Goal: Task Accomplishment & Management: Manage account settings

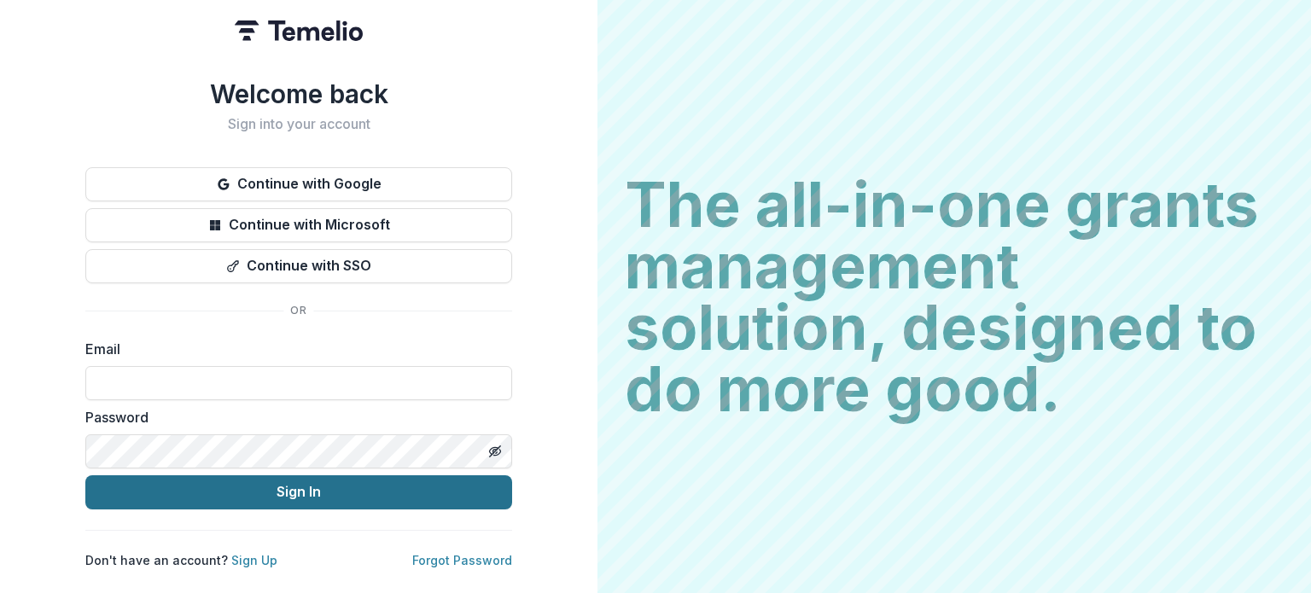
type input "**********"
click at [356, 487] on button "Sign In" at bounding box center [298, 492] width 427 height 34
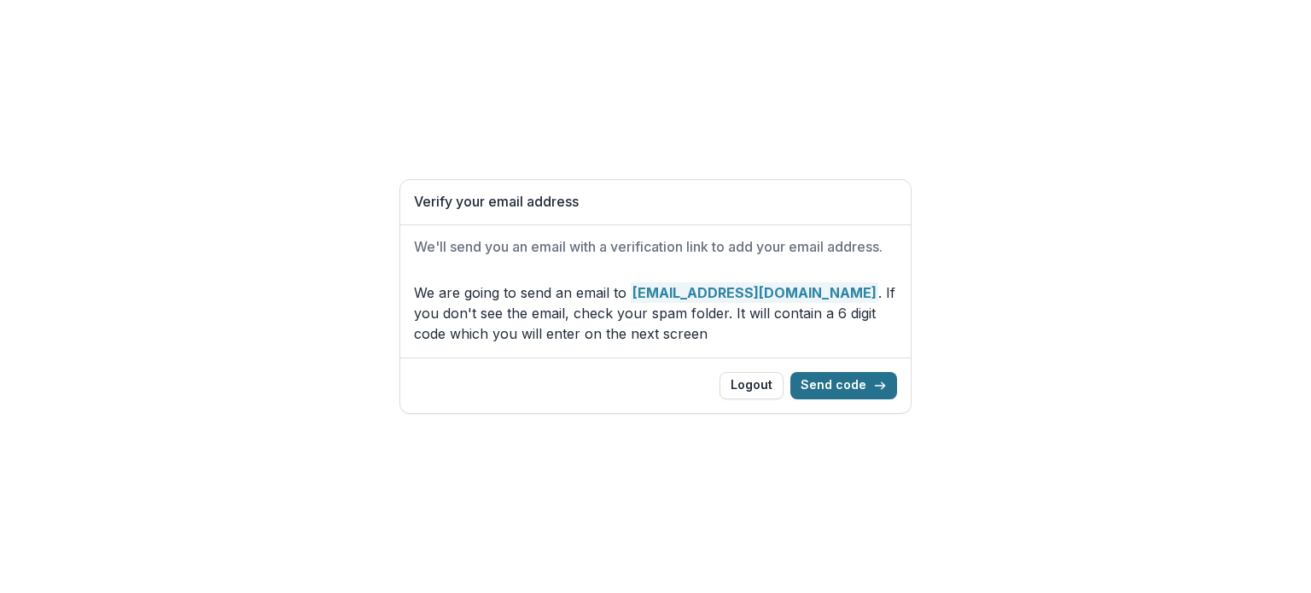
click at [843, 388] on button "Send code" at bounding box center [843, 385] width 107 height 27
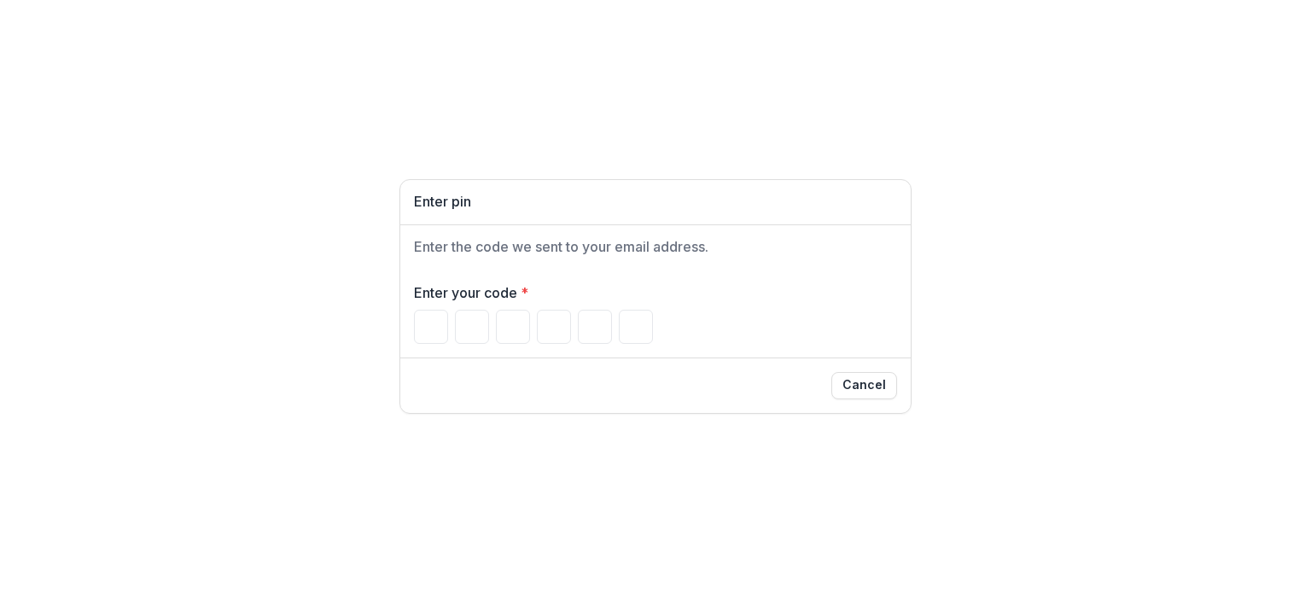
type input "*"
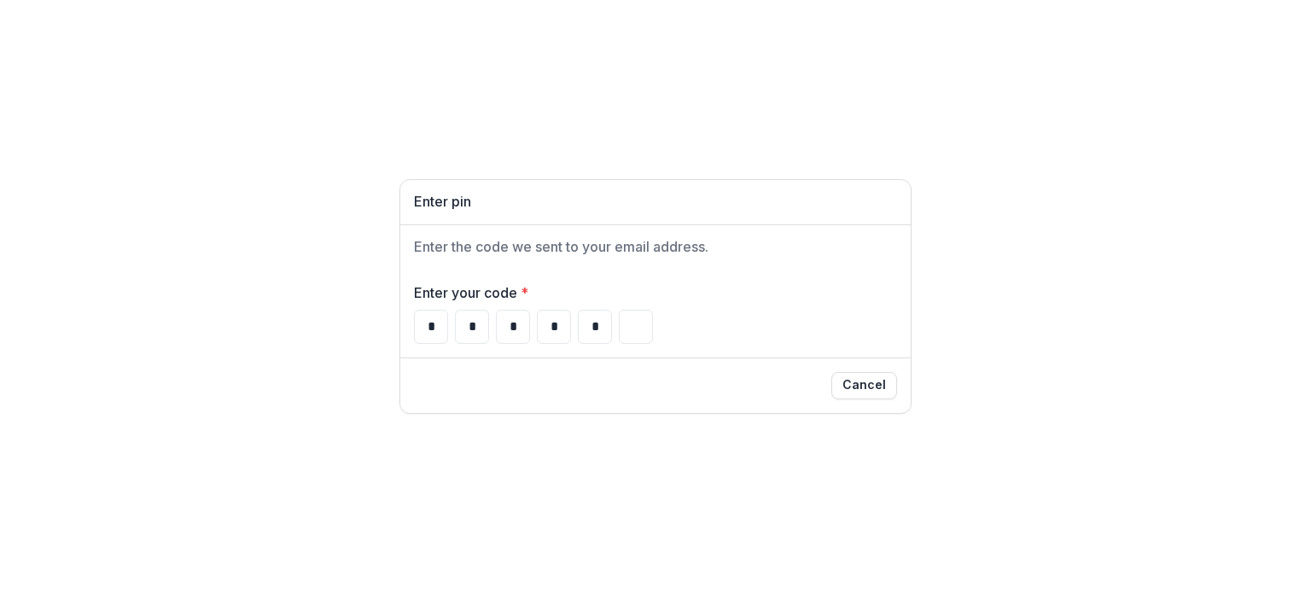
type input "*"
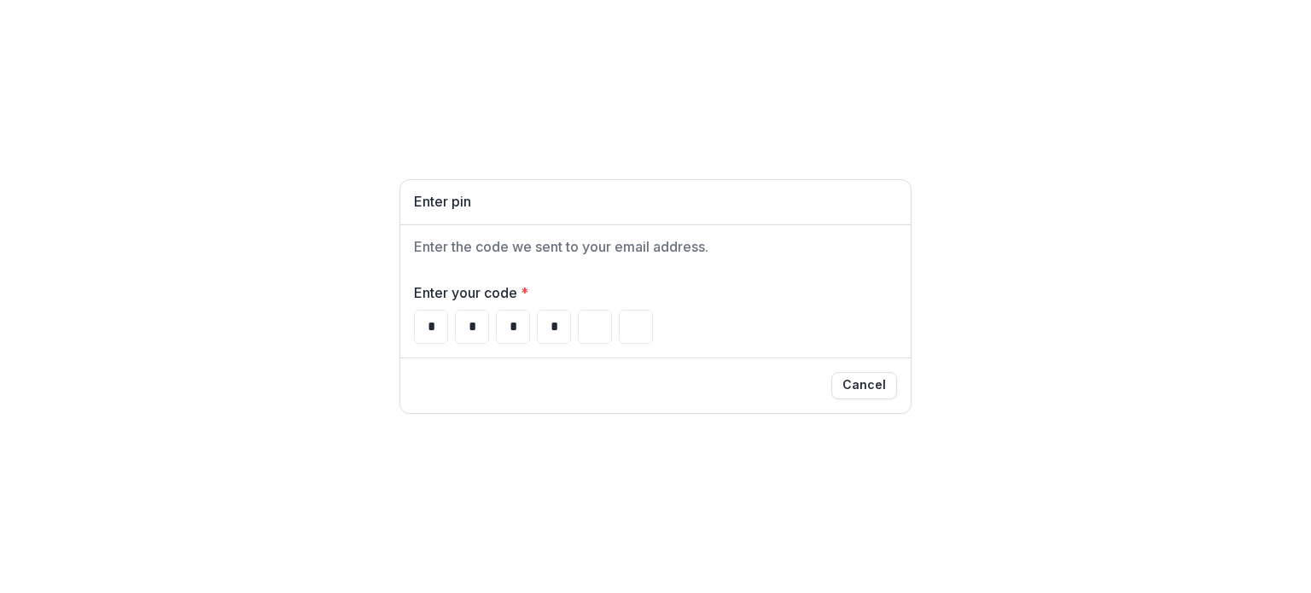
type input "*"
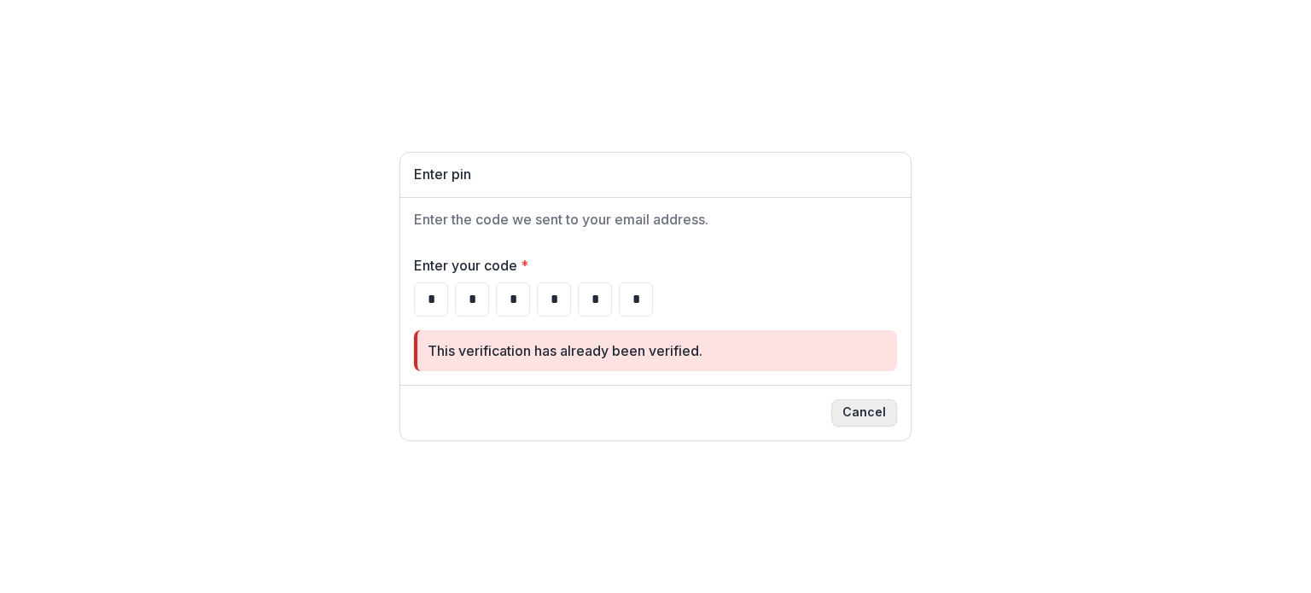
click at [874, 420] on button "Cancel" at bounding box center [864, 412] width 66 height 27
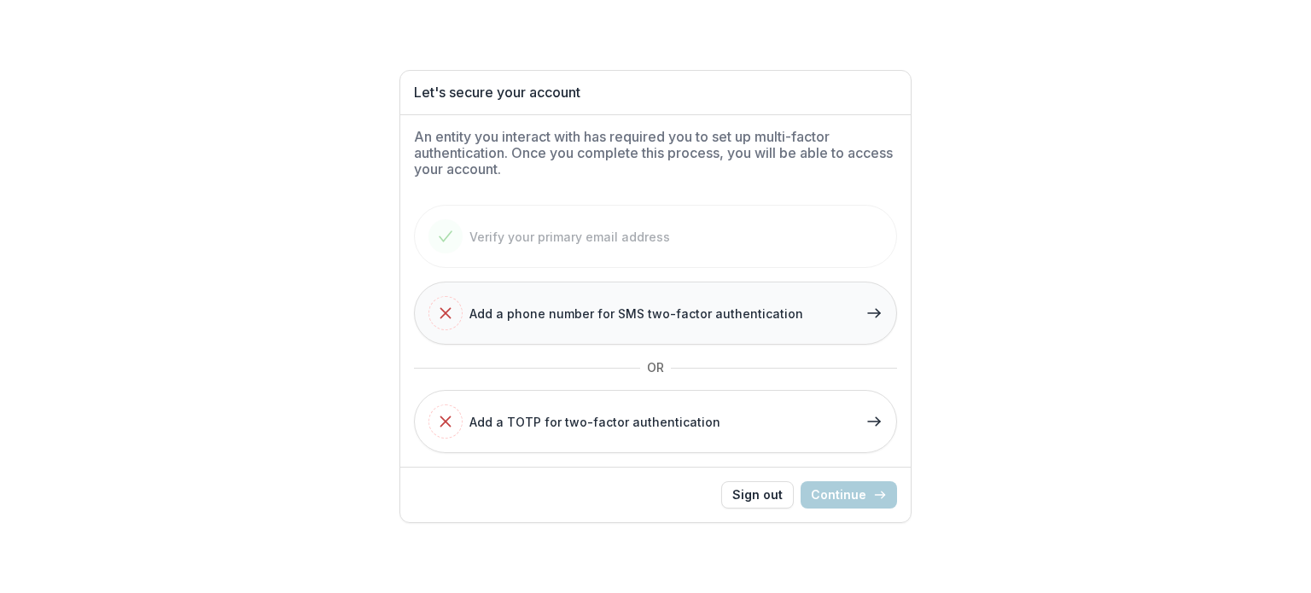
click at [632, 329] on div "Add a phone number for SMS two-factor authentication" at bounding box center [615, 313] width 375 height 34
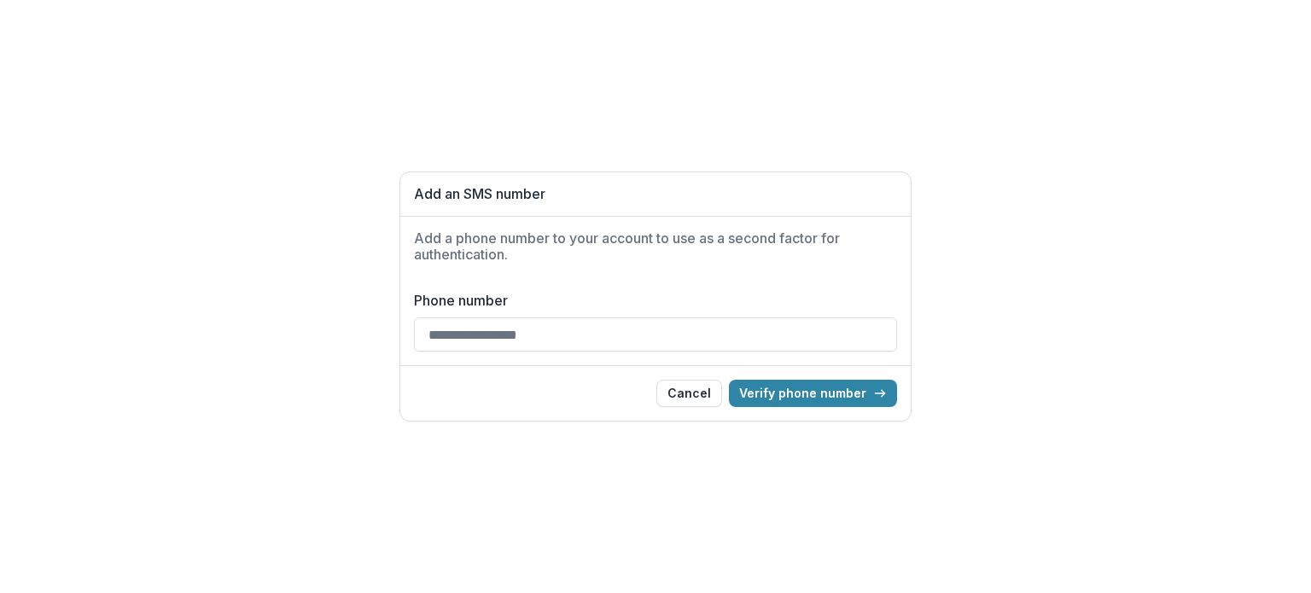
click at [495, 325] on input "Phone number" at bounding box center [655, 335] width 483 height 34
type input "**********"
click at [834, 392] on button "Verify phone number" at bounding box center [813, 393] width 168 height 27
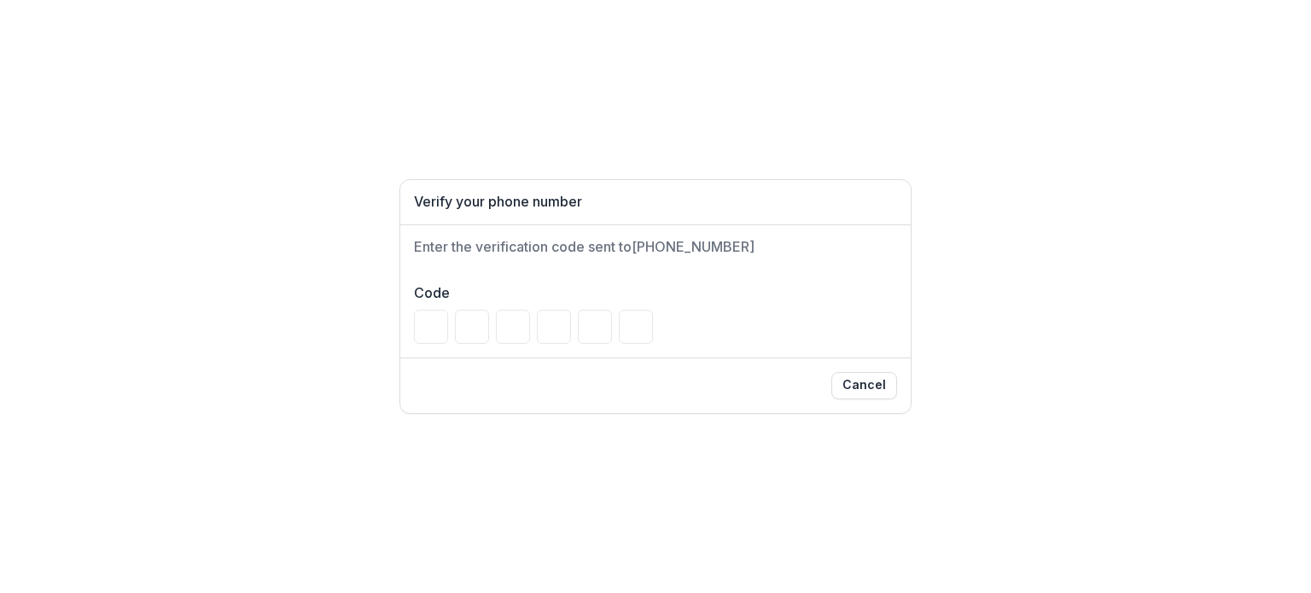
type input "*"
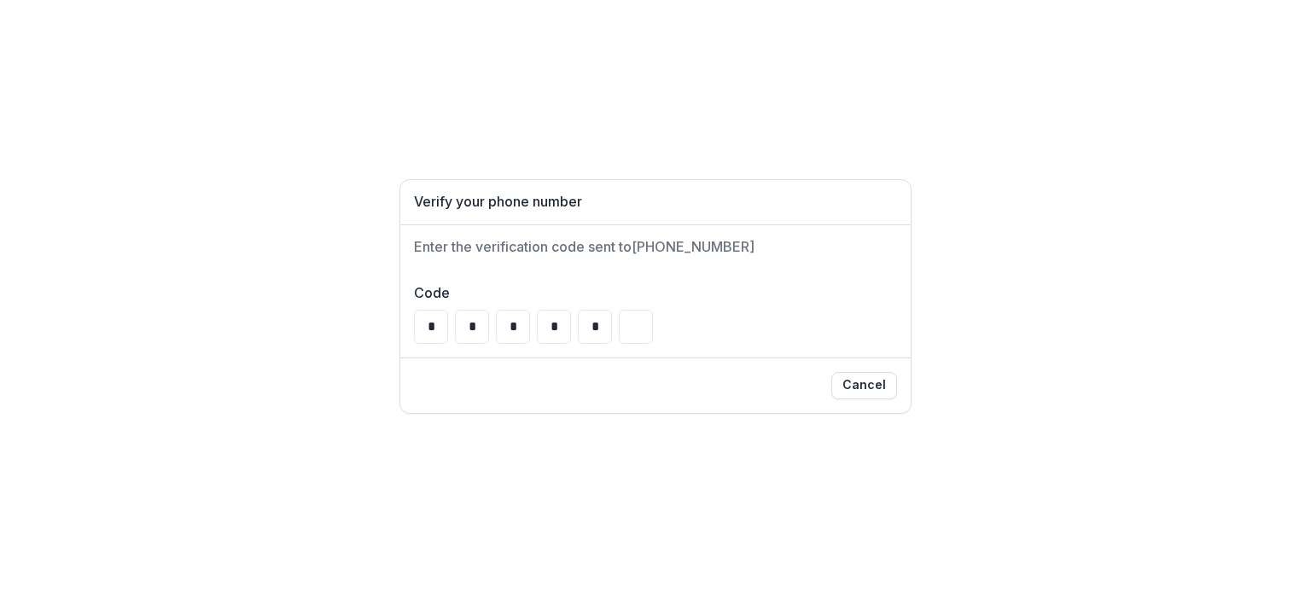
type input "*"
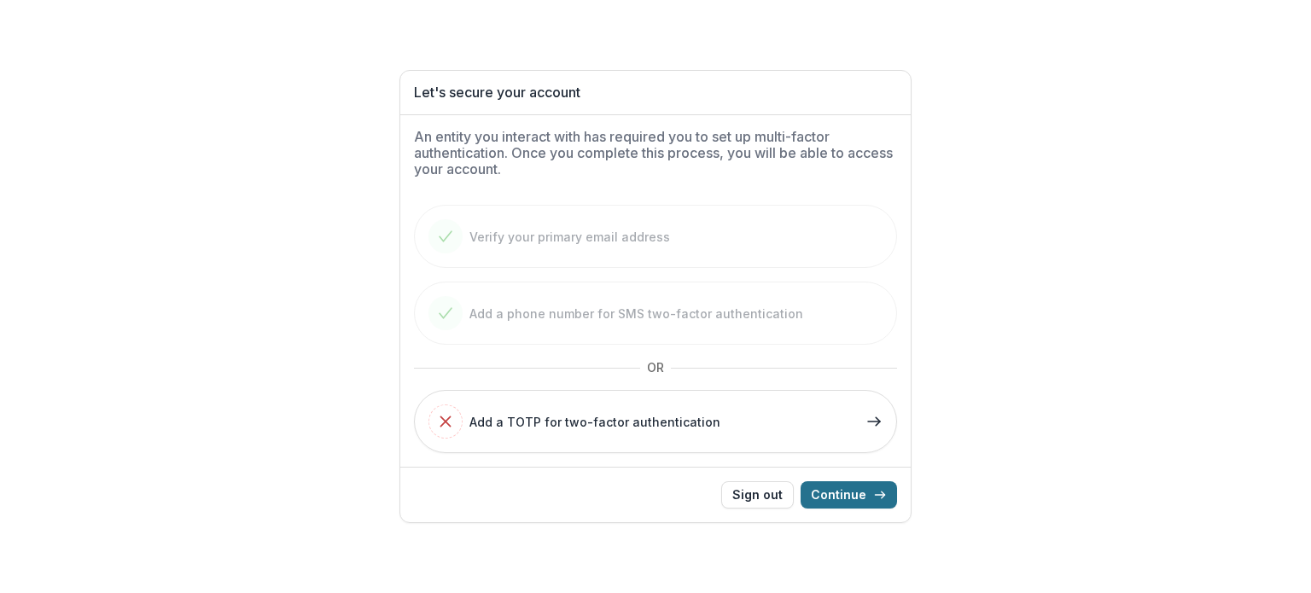
click at [829, 487] on button "Continue" at bounding box center [849, 494] width 96 height 27
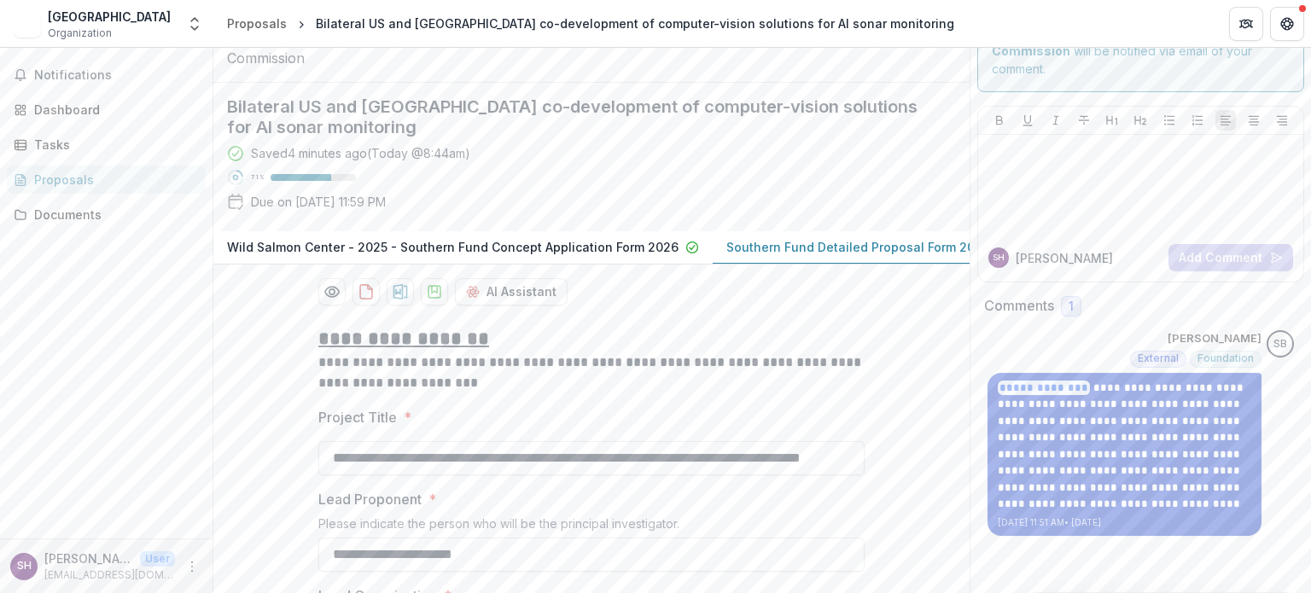
scroll to position [72, 0]
drag, startPoint x: 1199, startPoint y: 505, endPoint x: 1067, endPoint y: 467, distance: 137.8
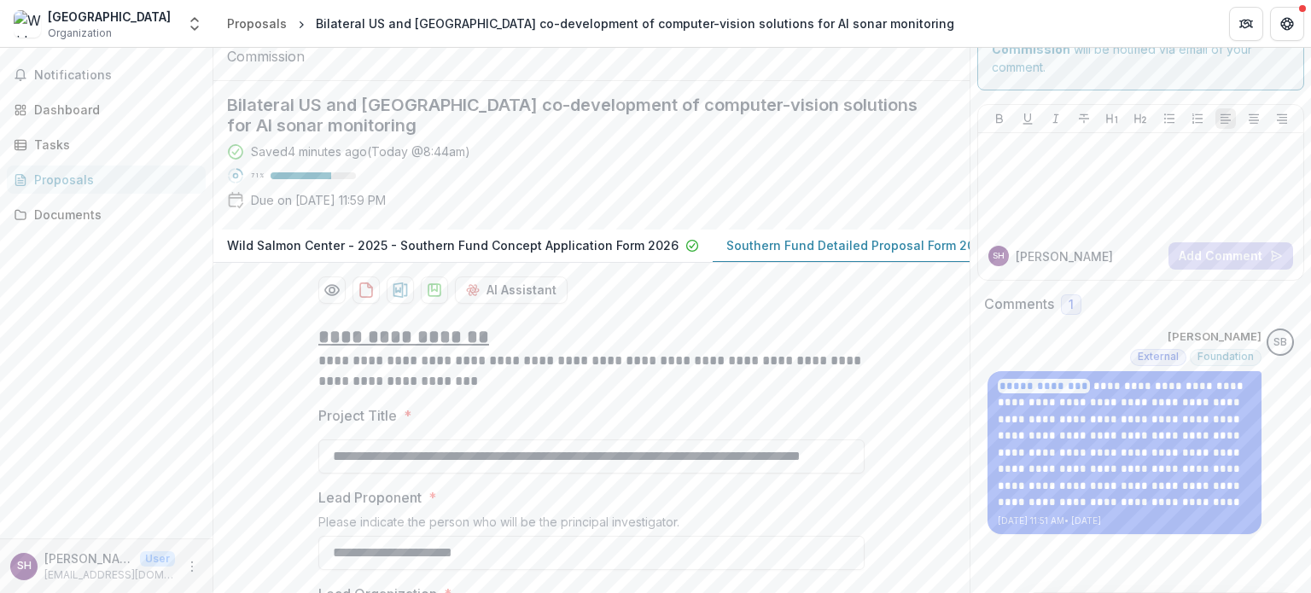
drag, startPoint x: 1067, startPoint y: 467, endPoint x: 1279, endPoint y: 545, distance: 225.8
drag, startPoint x: 1279, startPoint y: 545, endPoint x: 772, endPoint y: 102, distance: 673.8
click at [772, 81] on div at bounding box center [591, 46] width 756 height 69
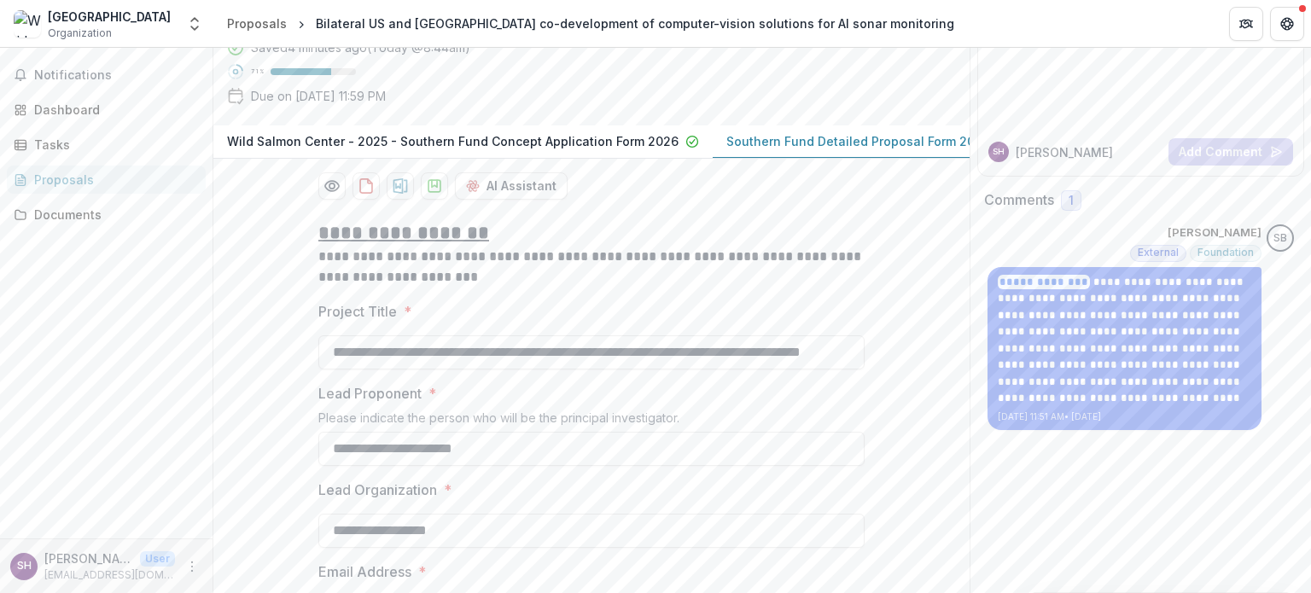
scroll to position [177, 0]
click at [68, 114] on div "Dashboard" at bounding box center [113, 110] width 158 height 18
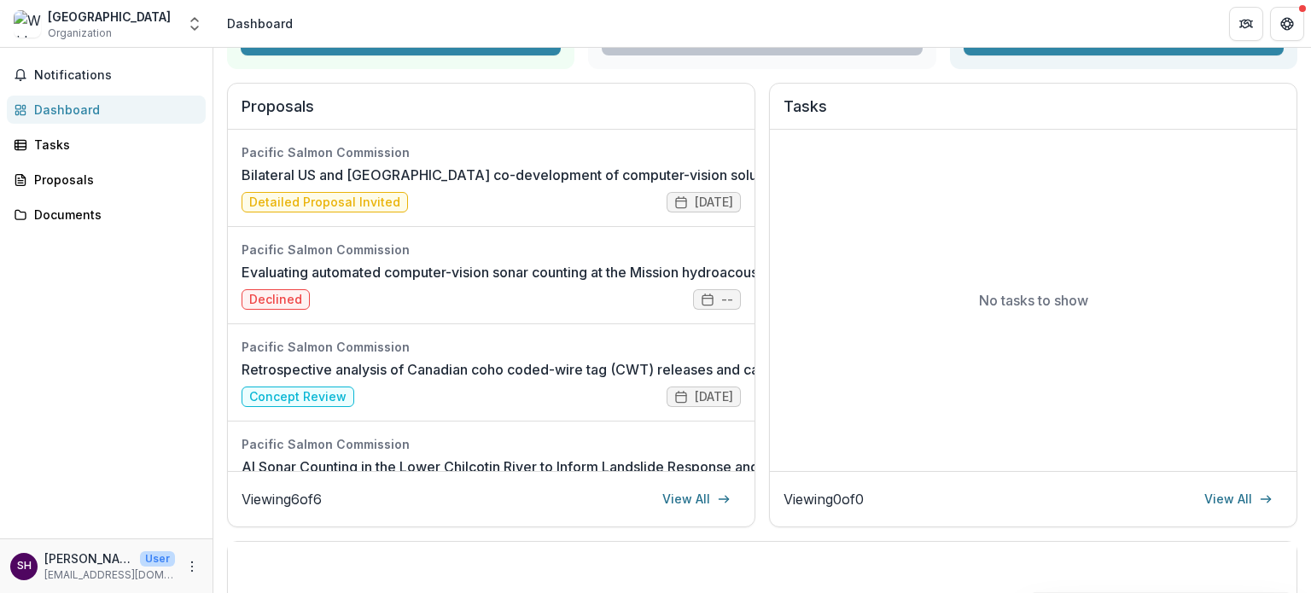
click at [141, 16] on div "[GEOGRAPHIC_DATA]" at bounding box center [109, 17] width 123 height 18
click at [195, 28] on icon "Open entity switcher" at bounding box center [194, 23] width 17 height 17
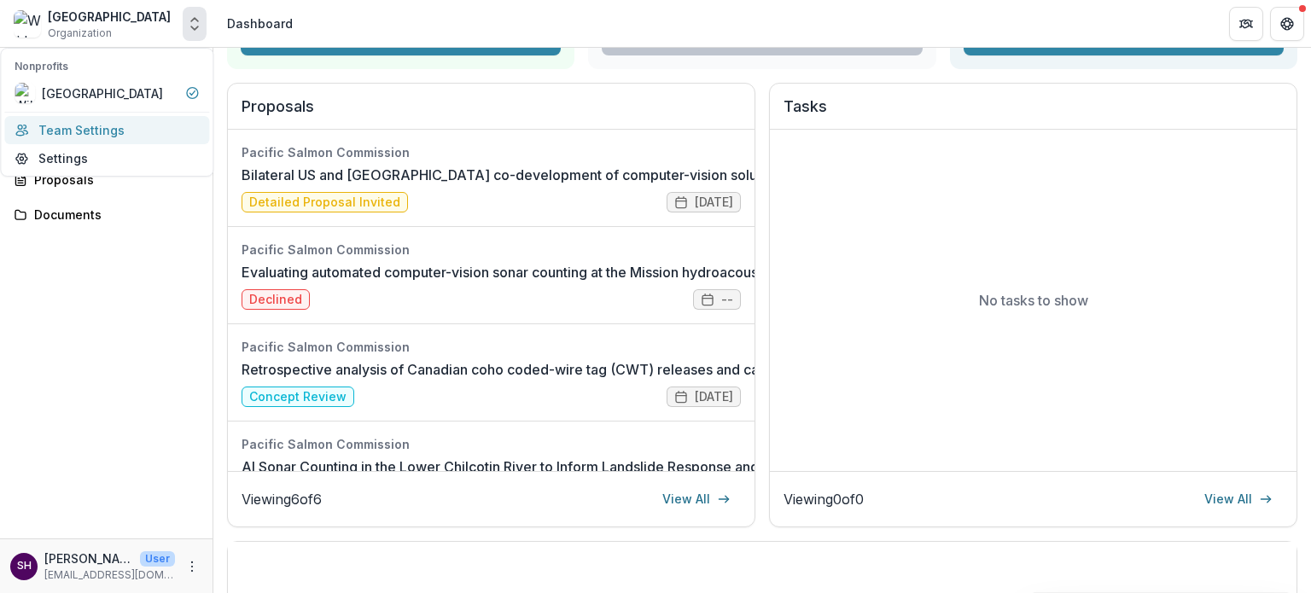
click at [99, 139] on link "Team Settings" at bounding box center [106, 130] width 205 height 28
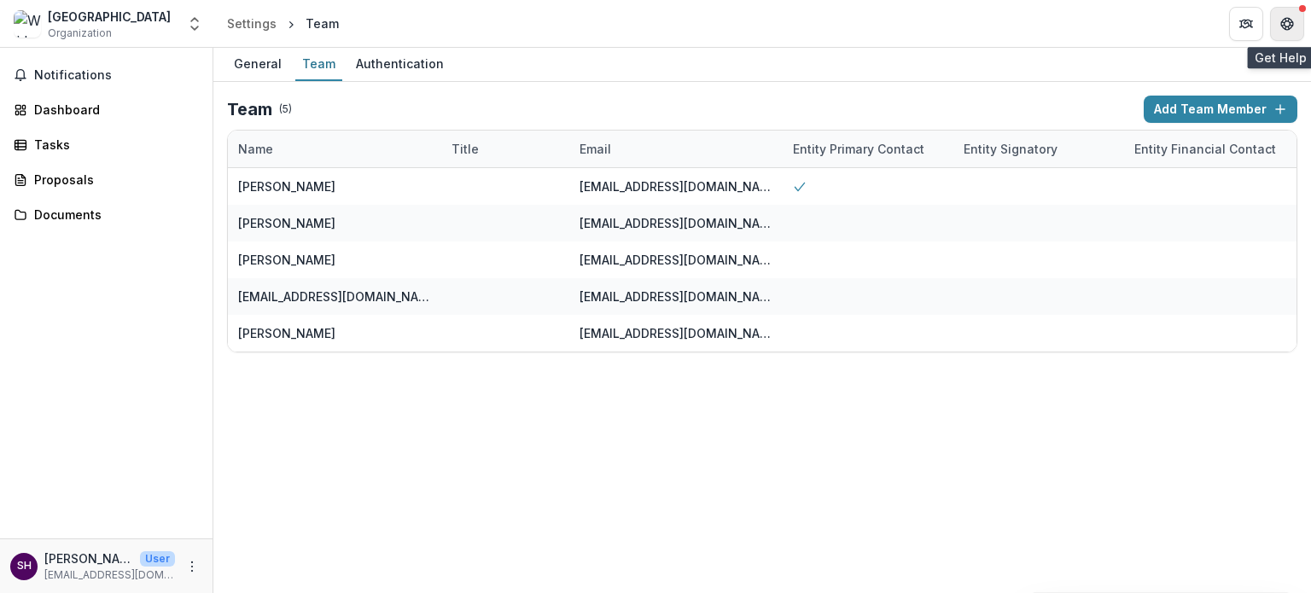
click at [1282, 20] on icon "Get Help" at bounding box center [1283, 19] width 3 height 3
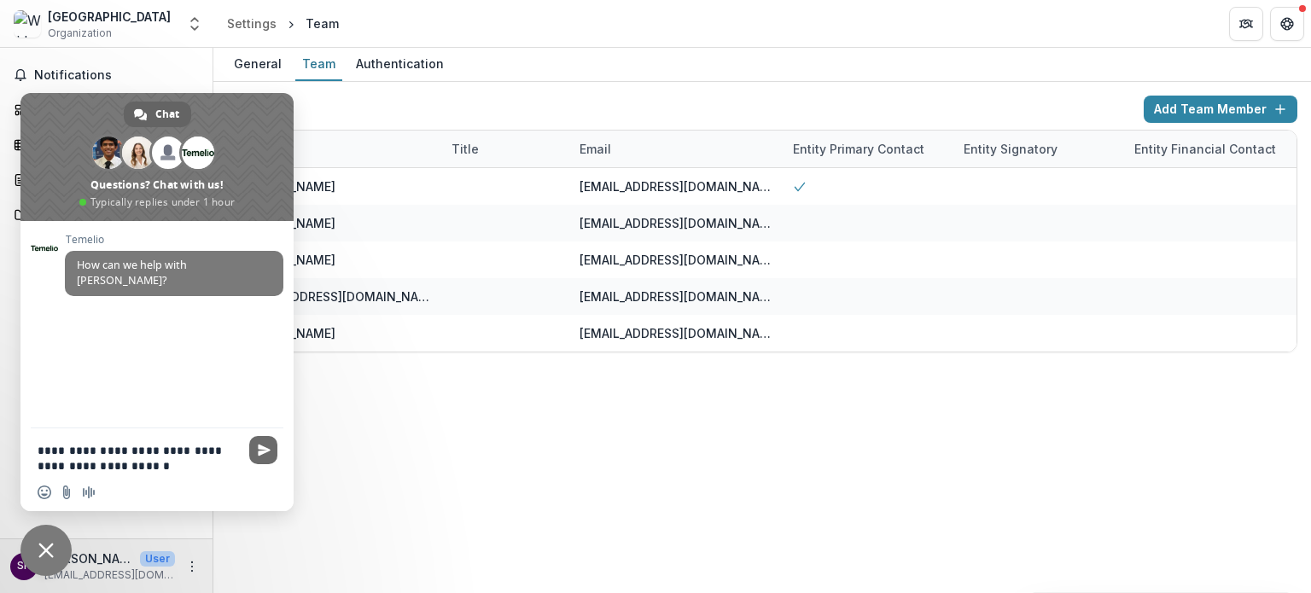
type textarea "**********"
click at [268, 450] on span "Send" at bounding box center [264, 450] width 13 height 13
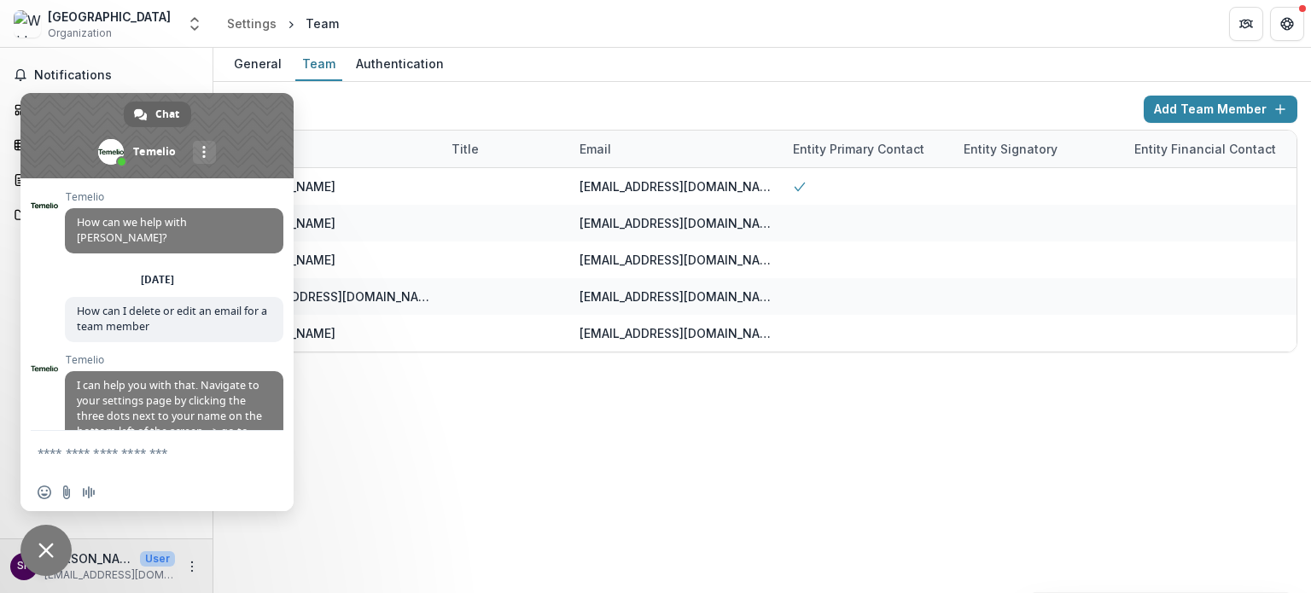
scroll to position [169, 0]
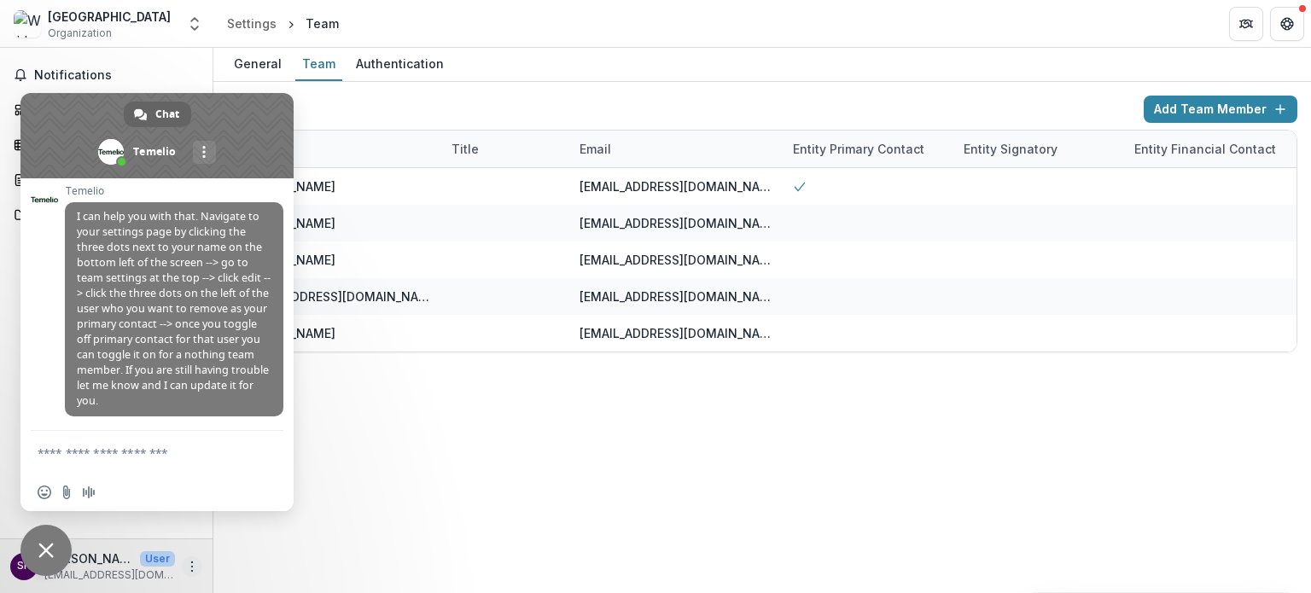
click at [190, 568] on icon "More" at bounding box center [192, 567] width 14 height 14
click at [259, 533] on link "Settings" at bounding box center [304, 530] width 183 height 28
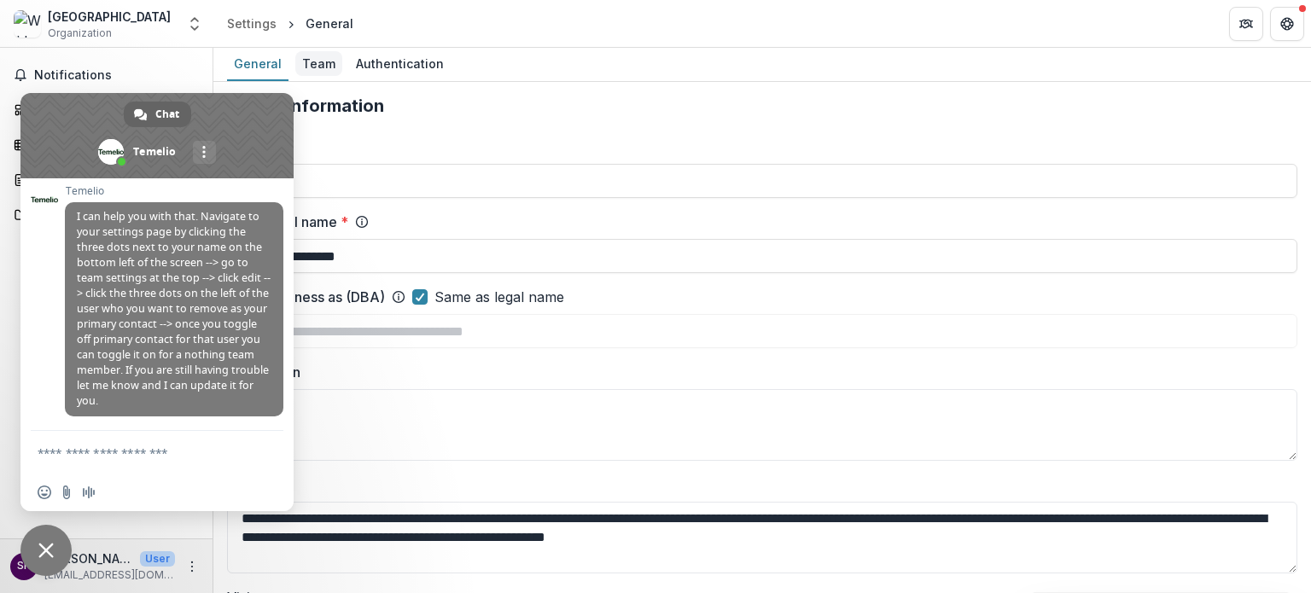
click at [316, 60] on div "Team" at bounding box center [318, 63] width 47 height 25
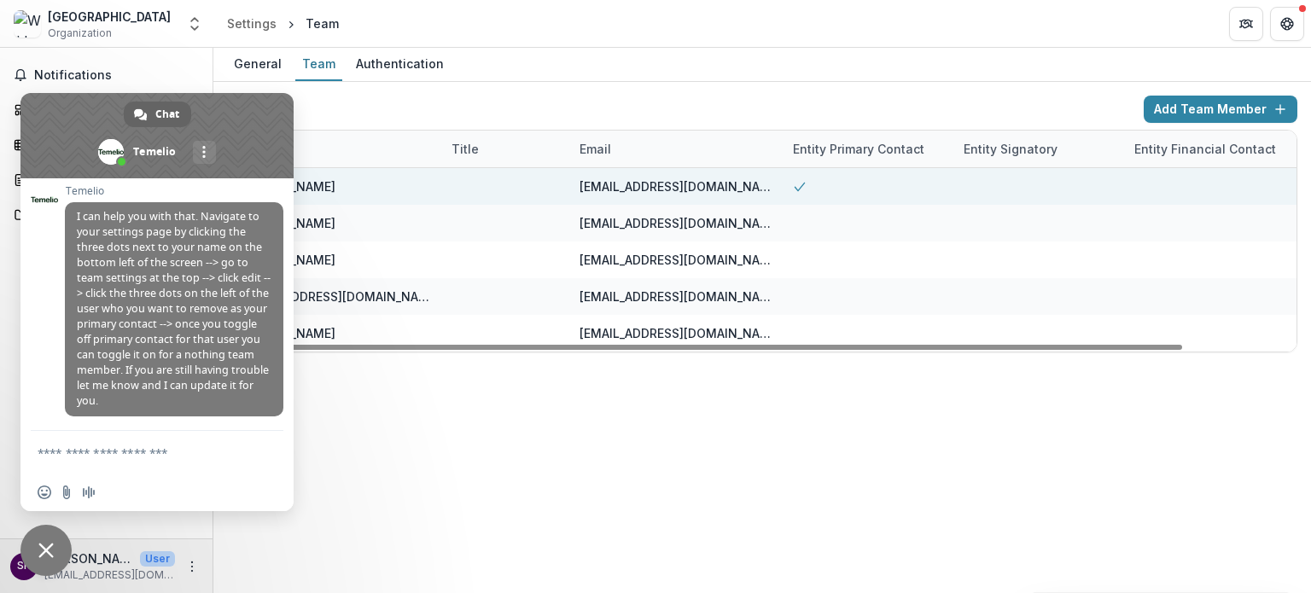
drag, startPoint x: 259, startPoint y: 118, endPoint x: 331, endPoint y: 203, distance: 111.5
click at [331, 203] on body "Skip to content Wild Salmon Center Organization Nonprofits Wild Salmon Center T…" at bounding box center [655, 296] width 1311 height 593
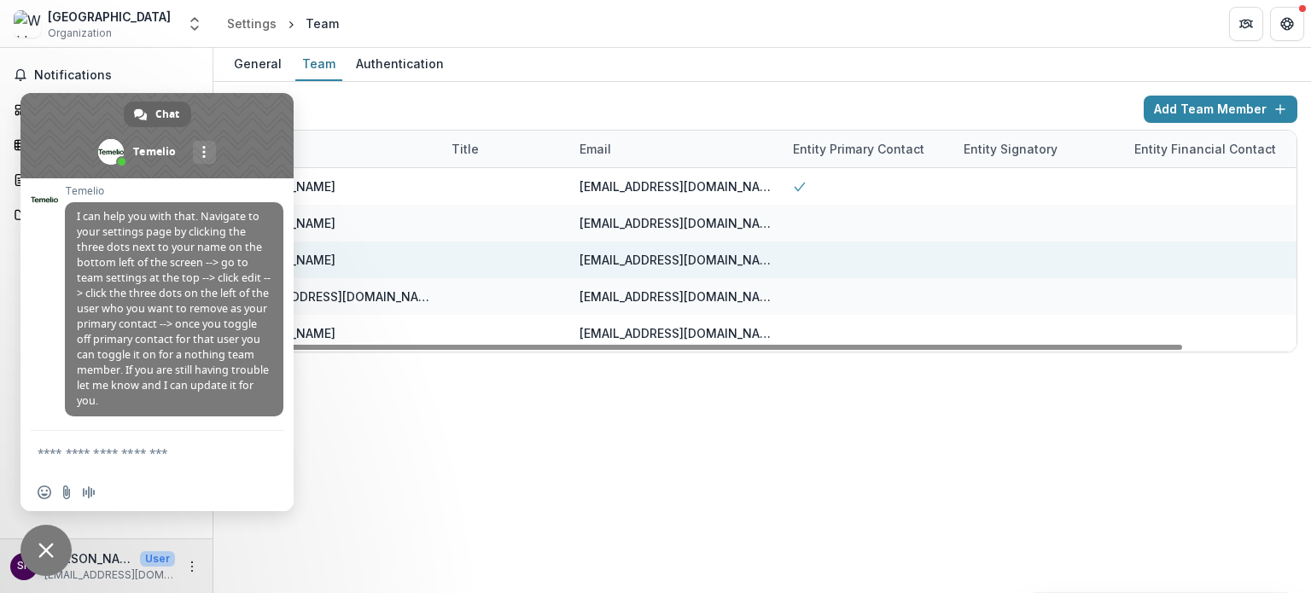
click at [563, 262] on div at bounding box center [505, 260] width 128 height 37
click at [300, 255] on div "[PERSON_NAME]" at bounding box center [286, 260] width 97 height 18
click at [410, 261] on div "[PERSON_NAME]" at bounding box center [334, 260] width 193 height 37
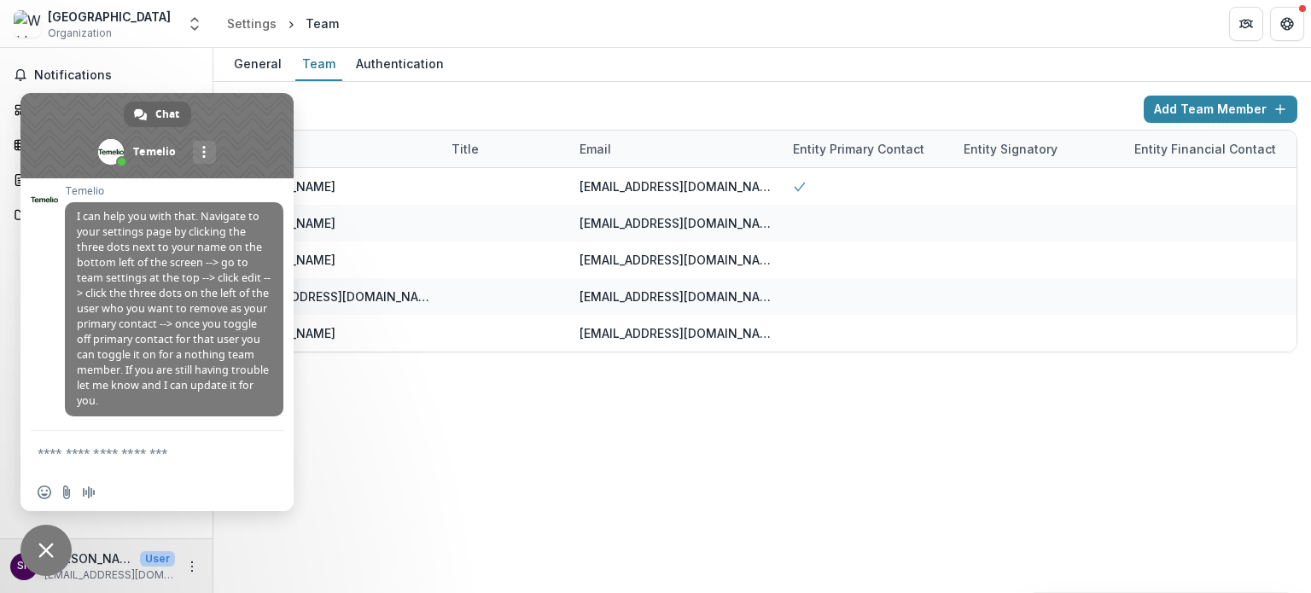
click at [148, 457] on textarea "Compose your message..." at bounding box center [138, 453] width 201 height 15
type textarea "**********"
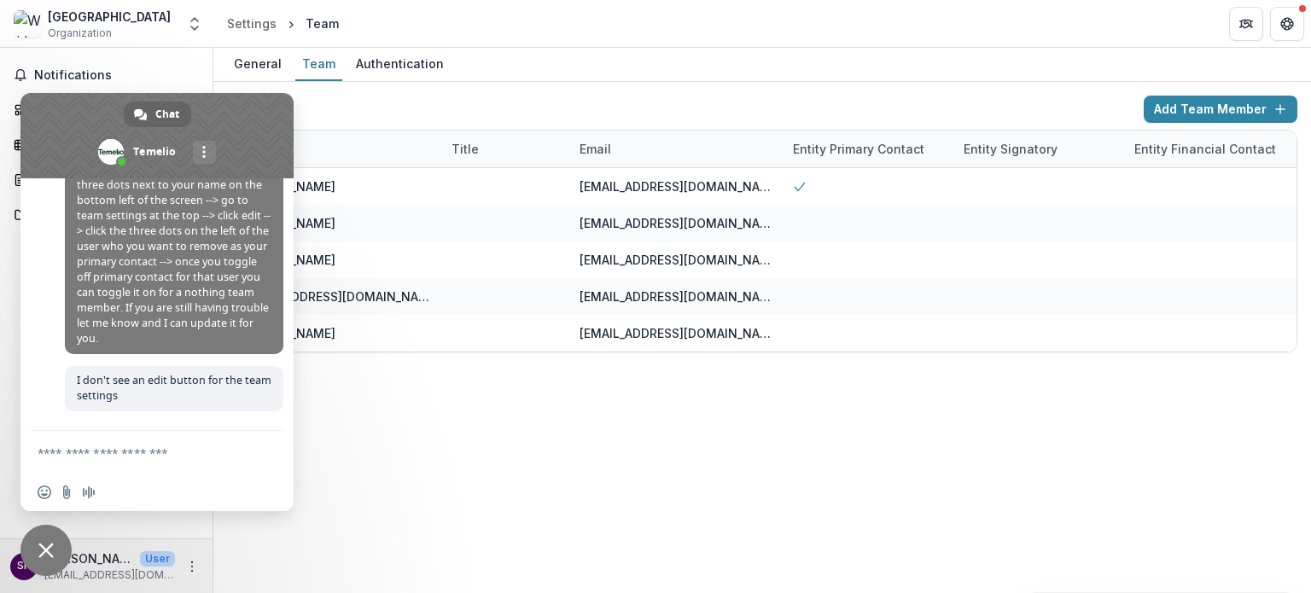
scroll to position [228, 0]
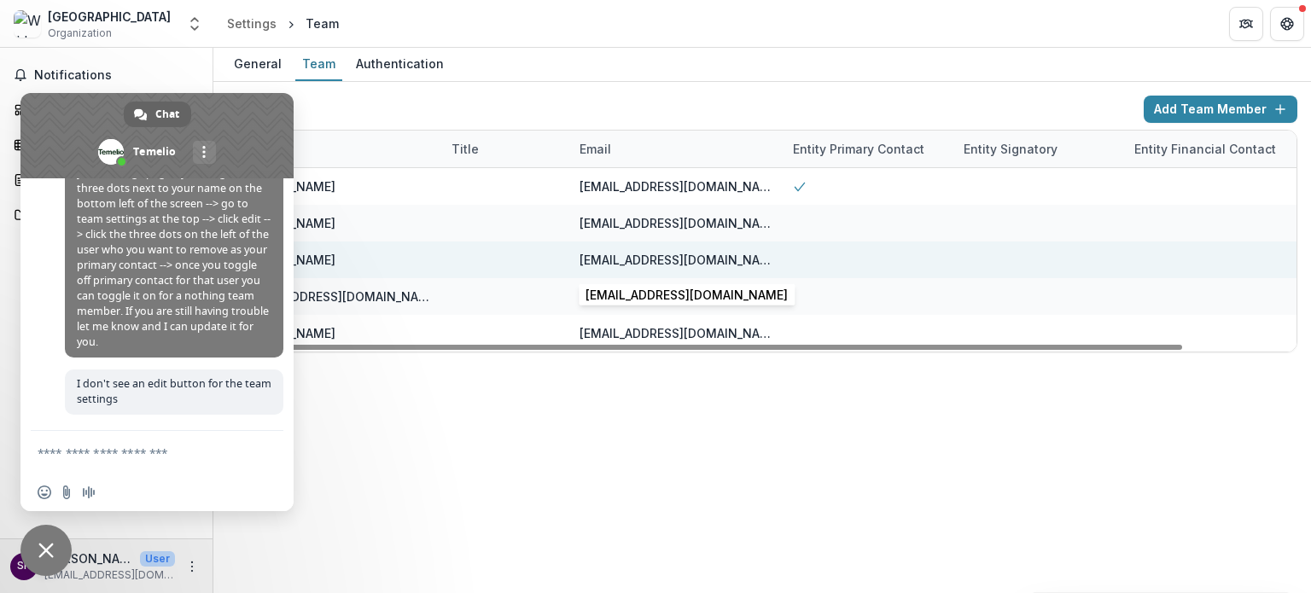
click at [732, 265] on div "[EMAIL_ADDRESS][DOMAIN_NAME]" at bounding box center [676, 260] width 193 height 18
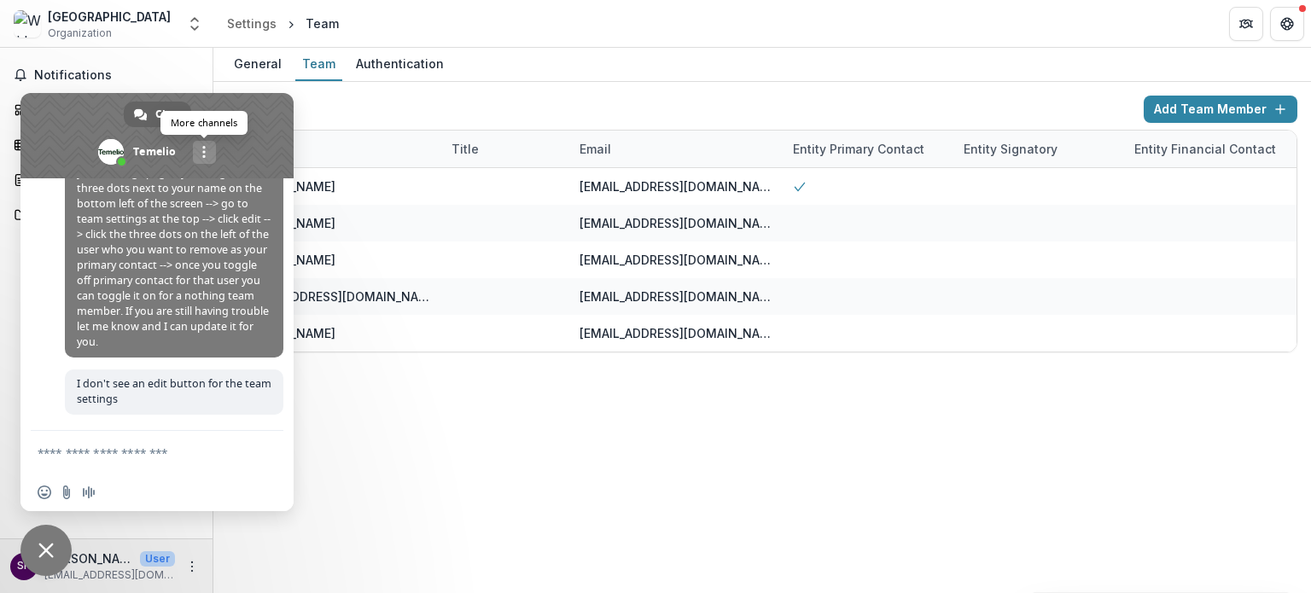
click at [201, 148] on div "More channels" at bounding box center [204, 152] width 23 height 23
click at [193, 566] on icon "More" at bounding box center [192, 567] width 14 height 14
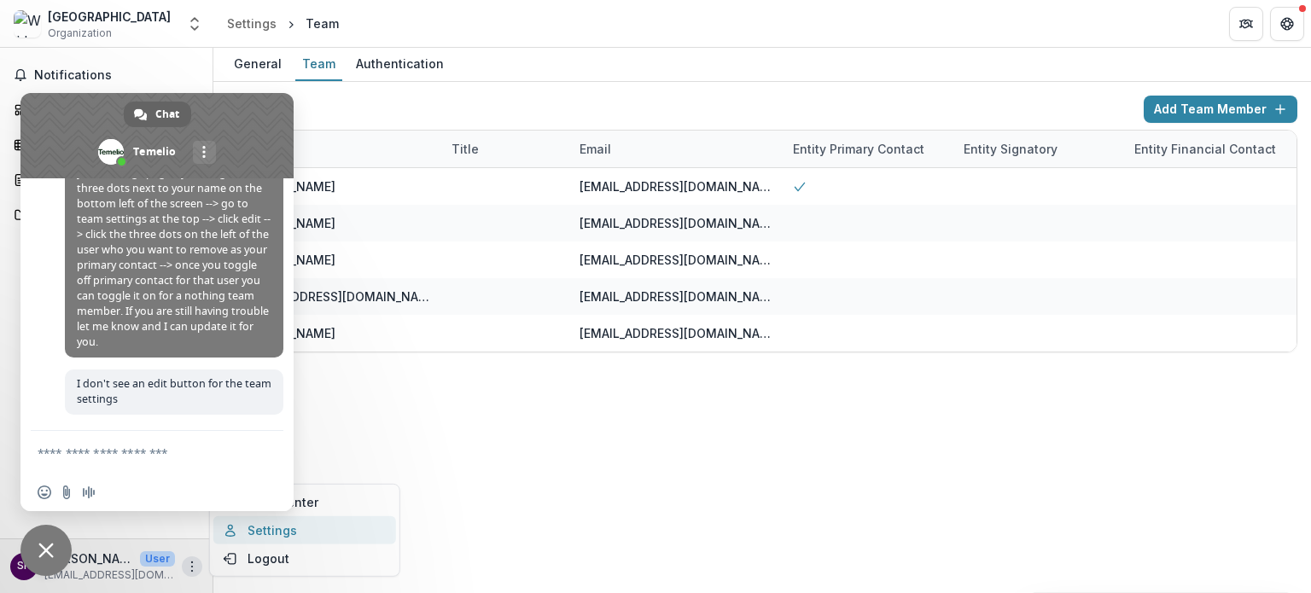
click at [282, 534] on link "Settings" at bounding box center [304, 530] width 183 height 28
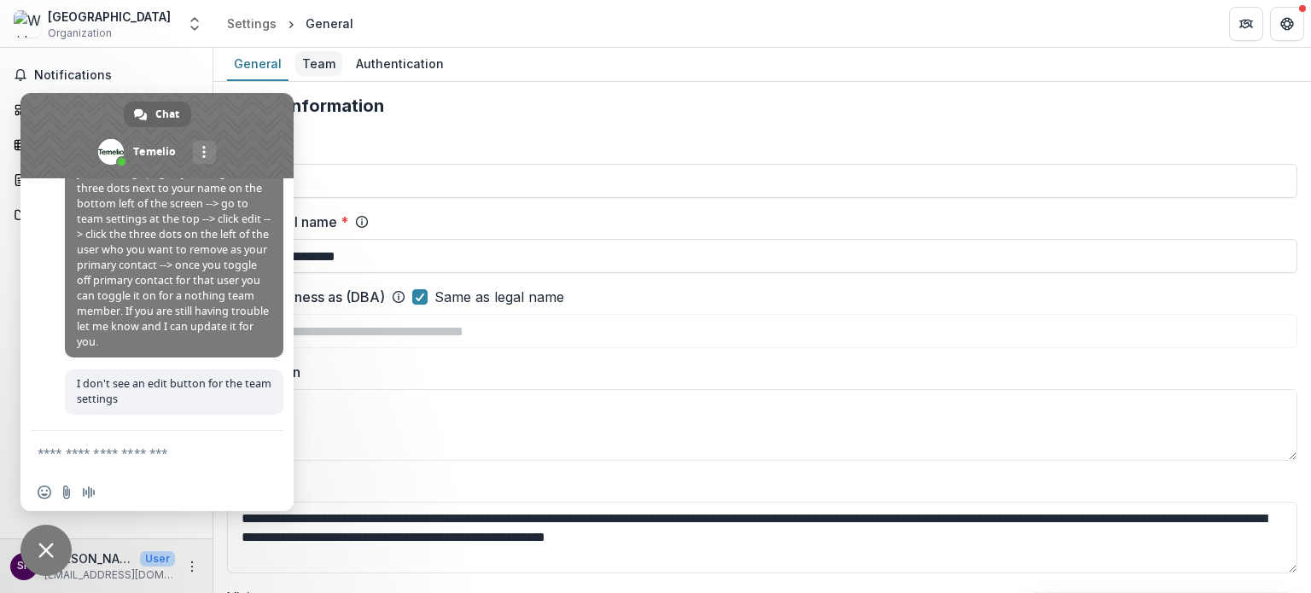
click at [318, 61] on div "Team" at bounding box center [318, 63] width 47 height 25
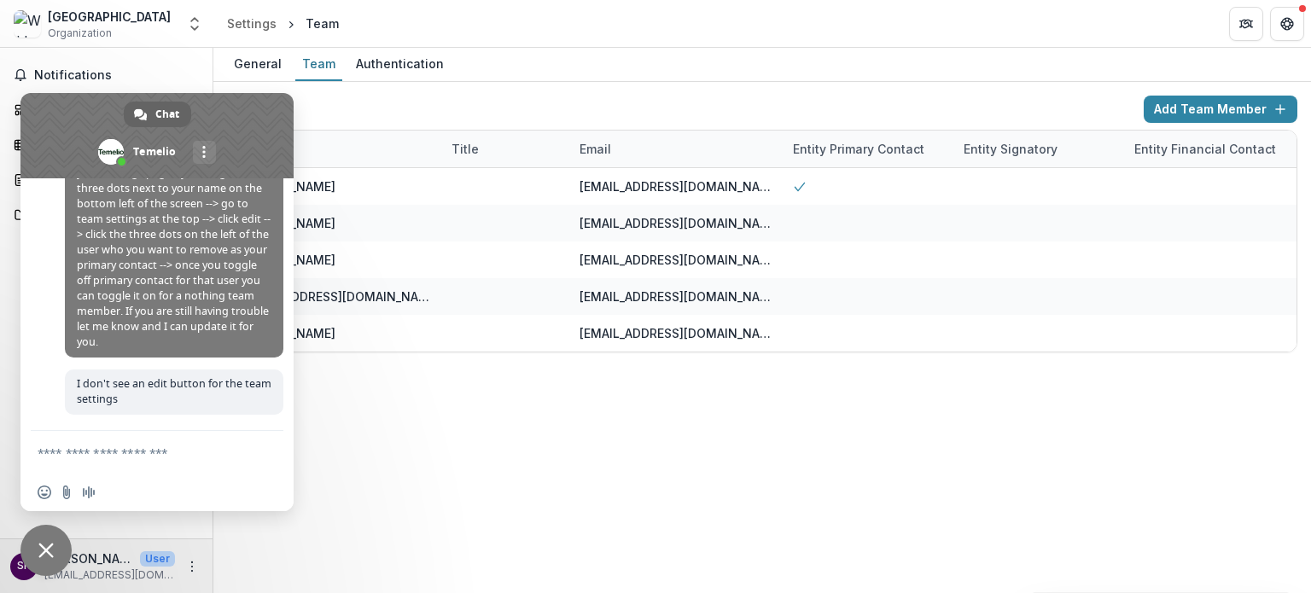
click at [50, 549] on span "Close chat" at bounding box center [45, 550] width 15 height 15
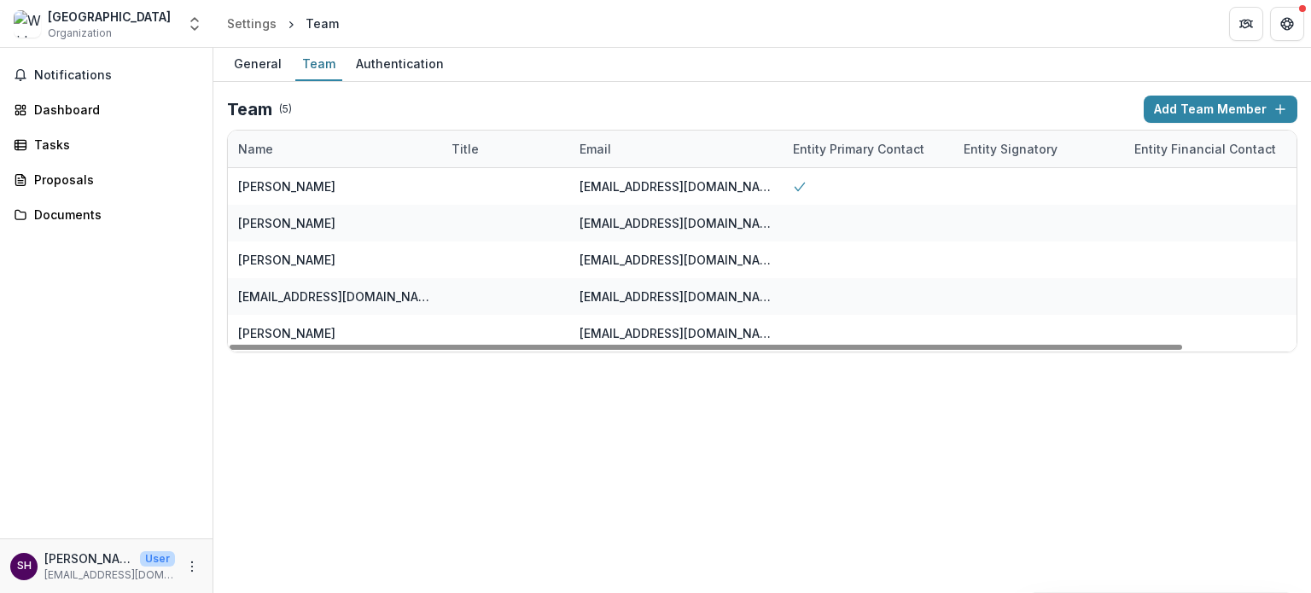
click at [266, 147] on div "Name" at bounding box center [255, 149] width 55 height 18
click at [593, 149] on div "Email" at bounding box center [595, 149] width 52 height 18
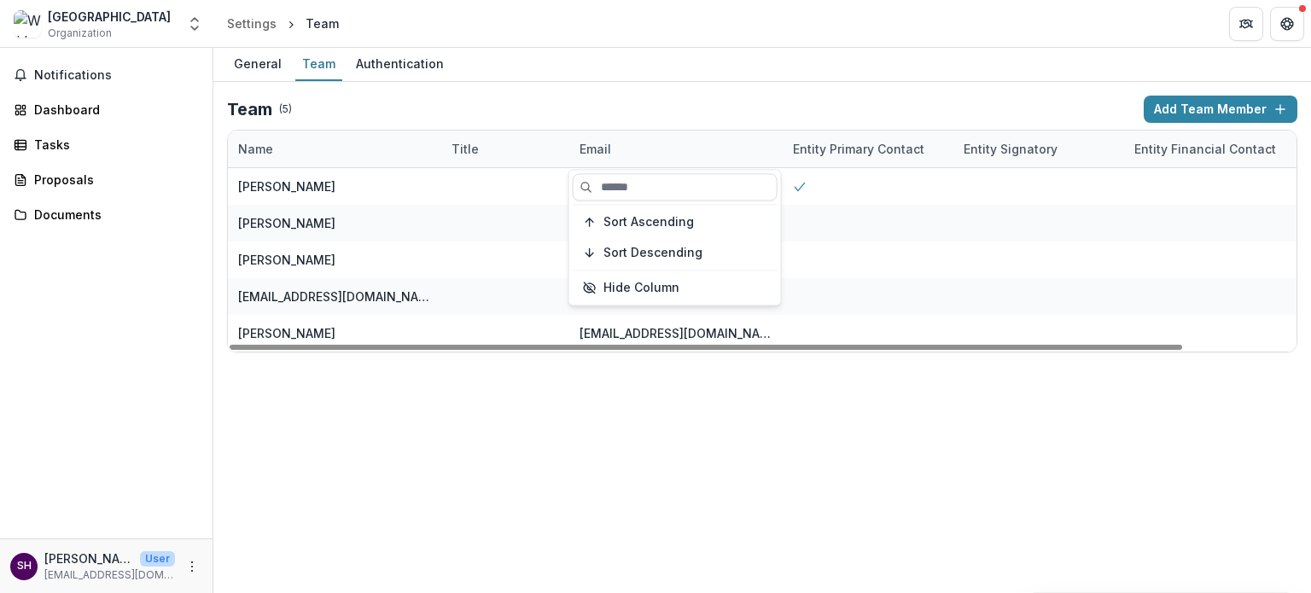
click at [423, 99] on div "Team ( 5 )" at bounding box center [682, 109] width 910 height 20
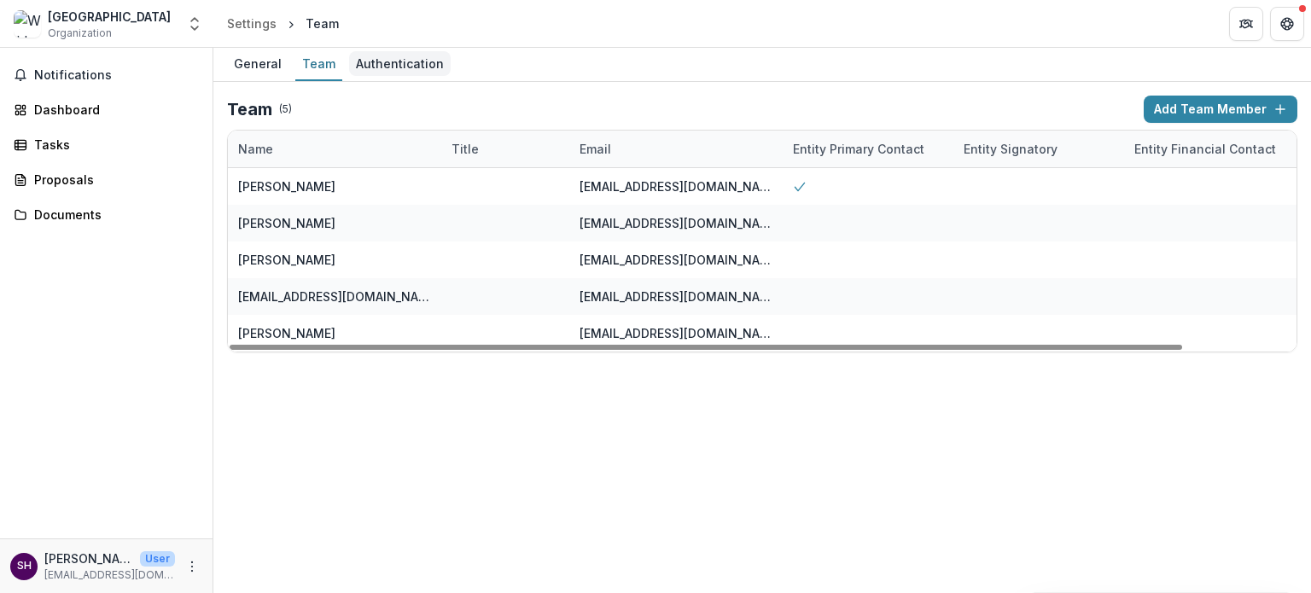
click at [420, 61] on div "Authentication" at bounding box center [400, 63] width 102 height 25
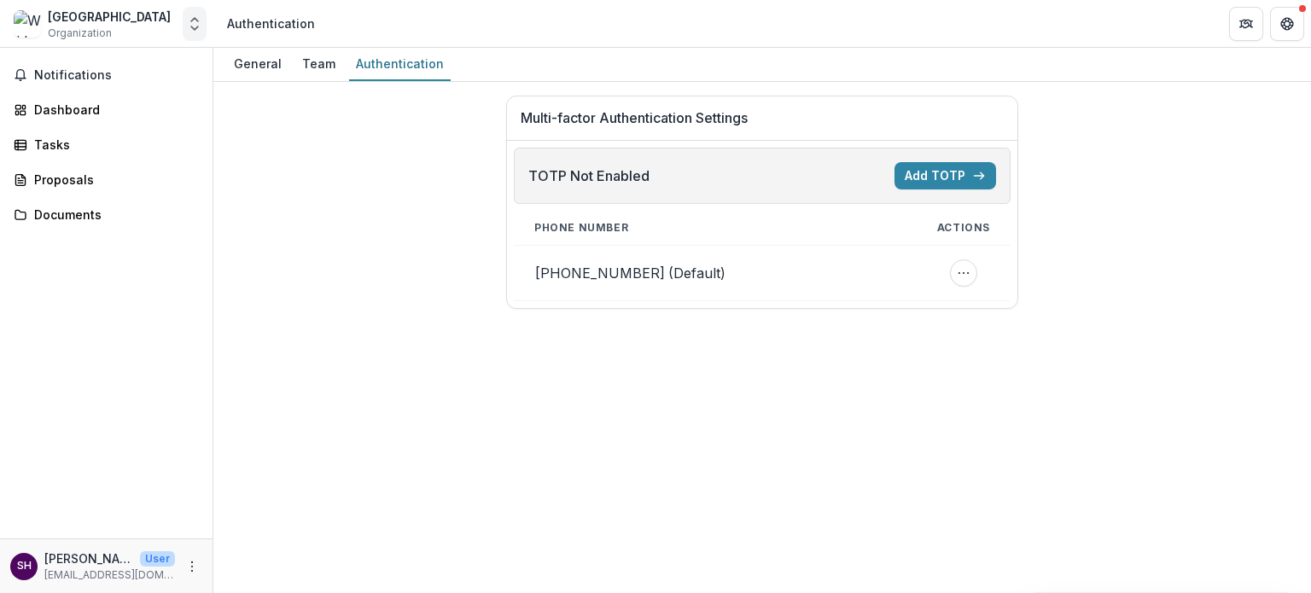
click at [194, 30] on polyline "Open entity switcher" at bounding box center [194, 27] width 7 height 3
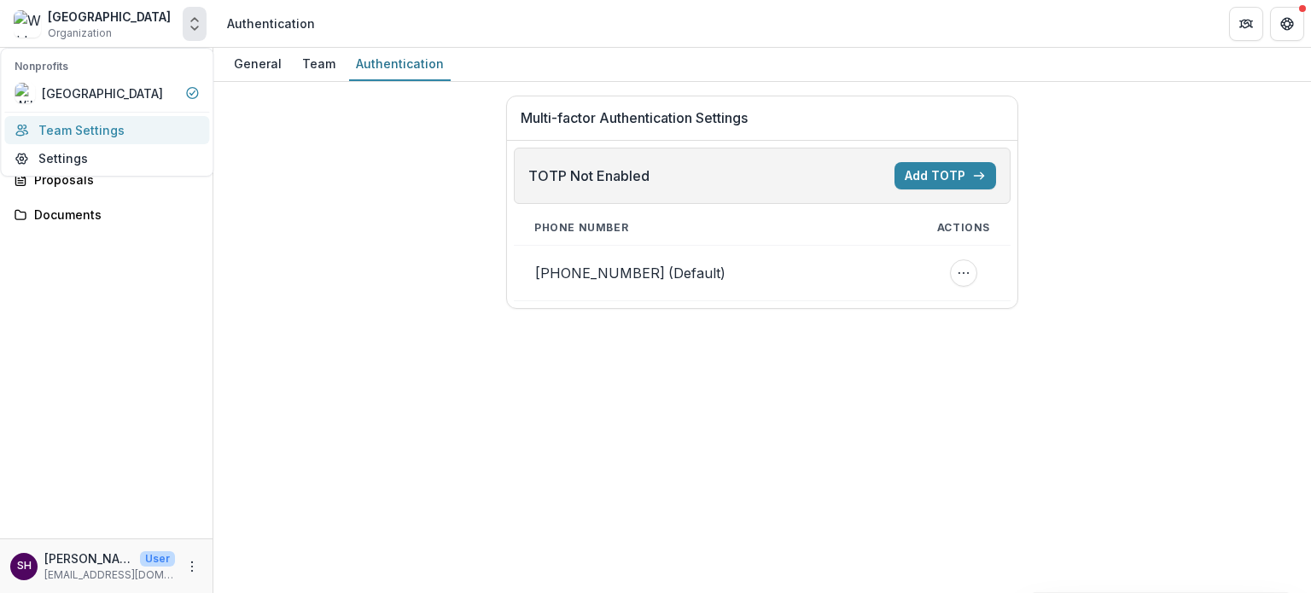
click at [130, 130] on link "Team Settings" at bounding box center [106, 130] width 205 height 28
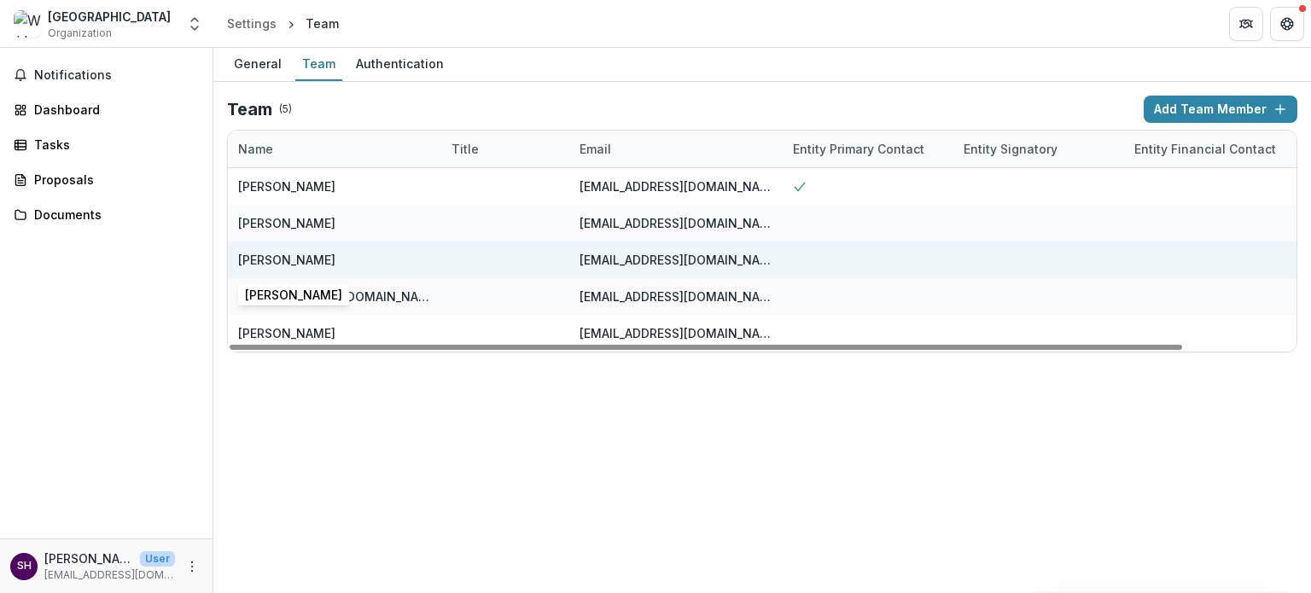
click at [282, 269] on div "[PERSON_NAME]" at bounding box center [334, 260] width 193 height 37
click at [625, 269] on div "[EMAIL_ADDRESS][DOMAIN_NAME]" at bounding box center [676, 260] width 193 height 37
click at [627, 269] on div "[EMAIL_ADDRESS][DOMAIN_NAME]" at bounding box center [676, 260] width 193 height 37
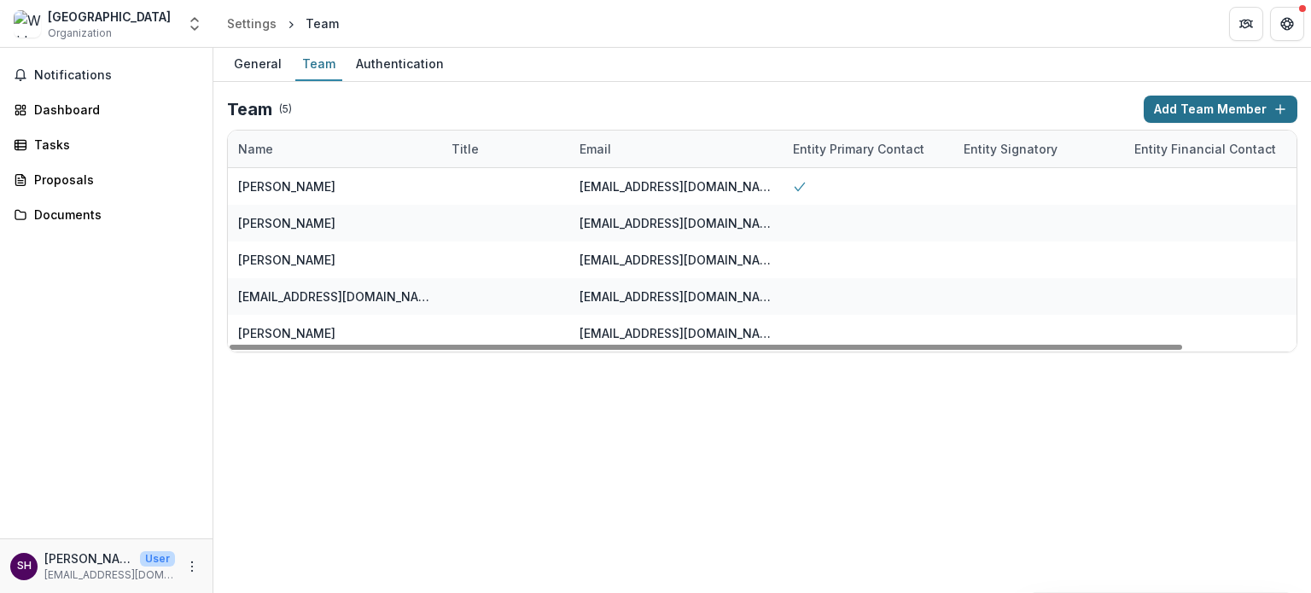
click at [1203, 101] on button "Add Team Member" at bounding box center [1221, 109] width 154 height 27
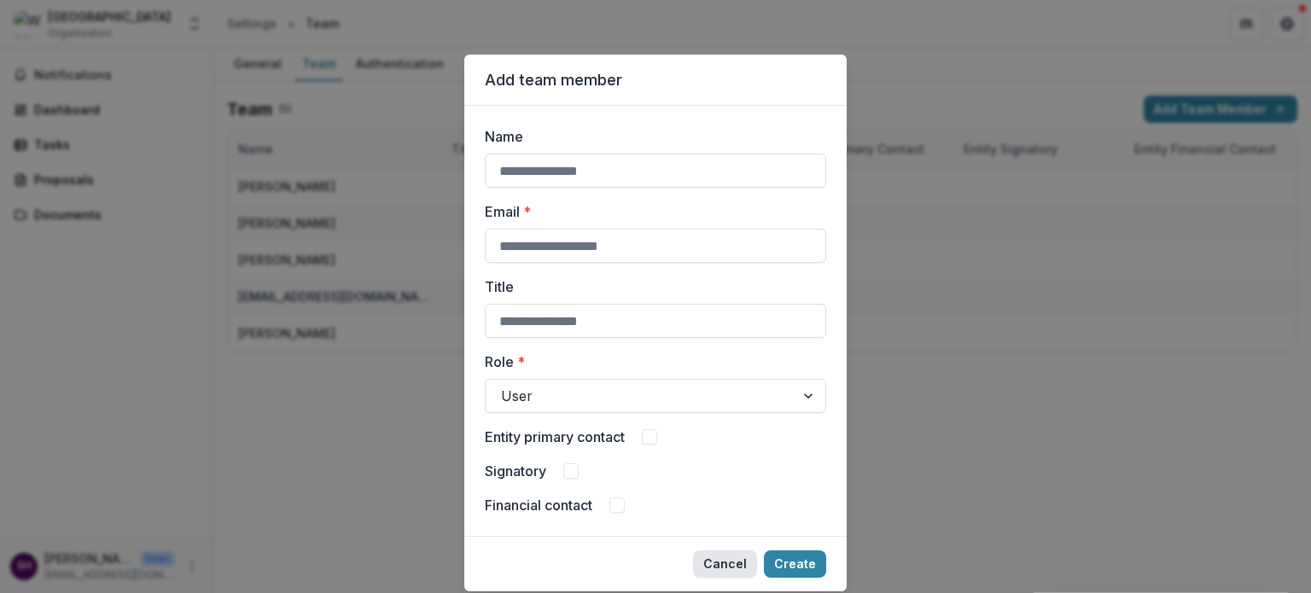
click at [726, 554] on button "Cancel" at bounding box center [725, 564] width 64 height 27
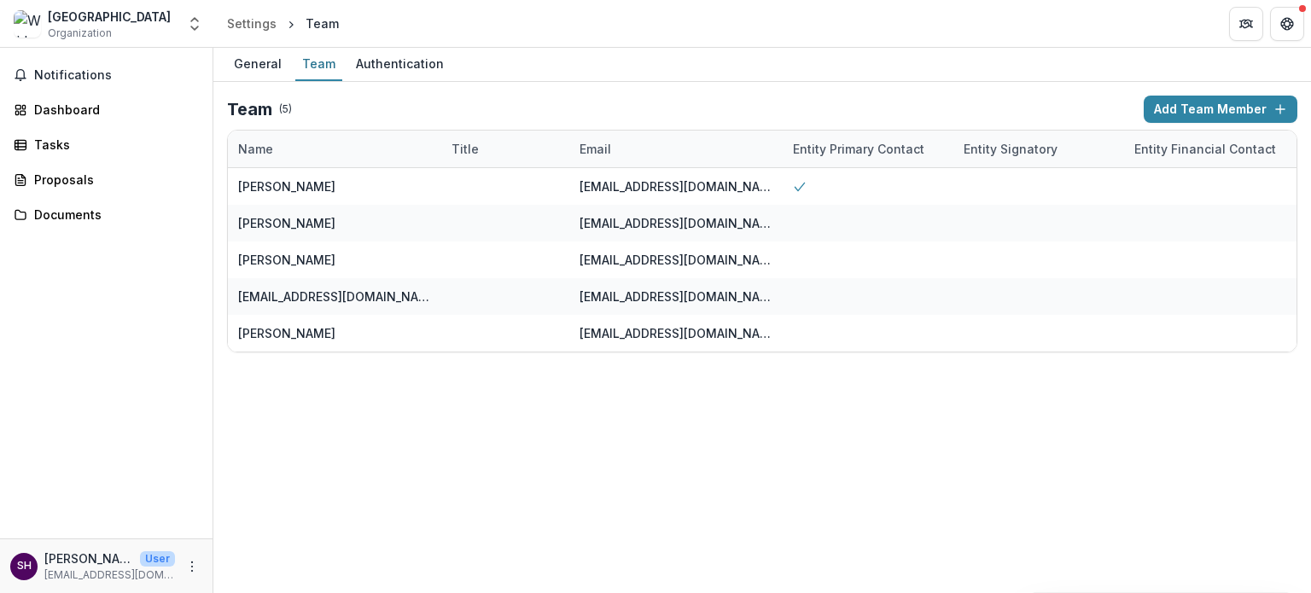
click at [79, 19] on div "[GEOGRAPHIC_DATA]" at bounding box center [109, 17] width 123 height 18
click at [75, 78] on span "Notifications" at bounding box center [116, 75] width 165 height 15
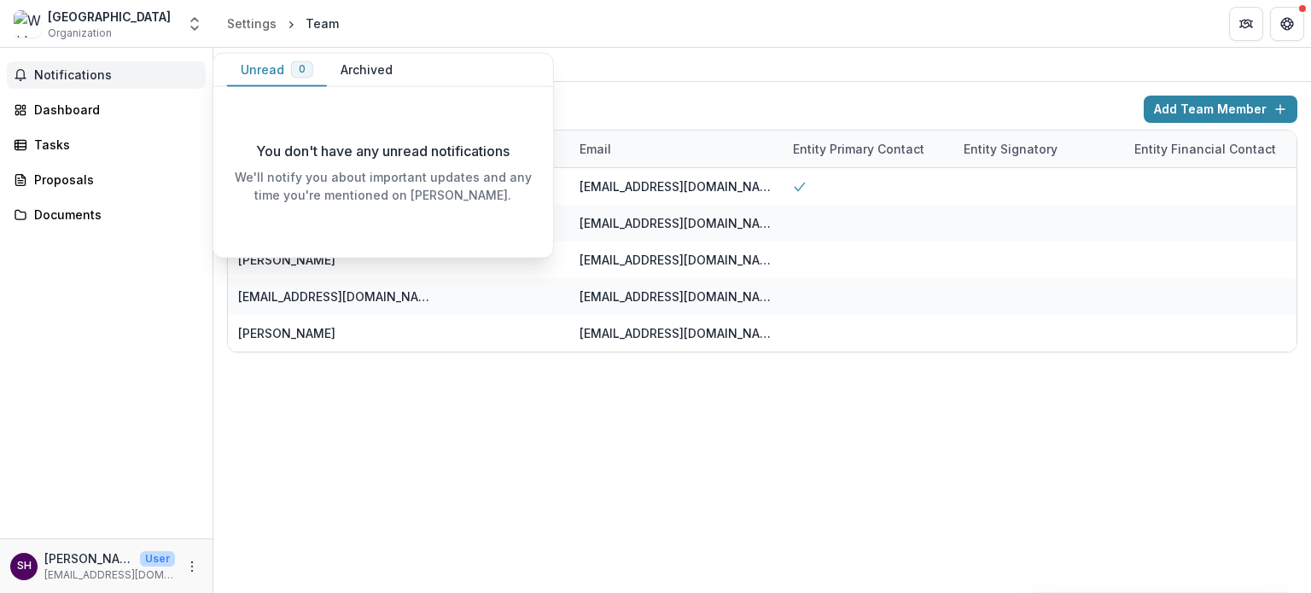
click at [75, 78] on span "Notifications" at bounding box center [116, 75] width 165 height 15
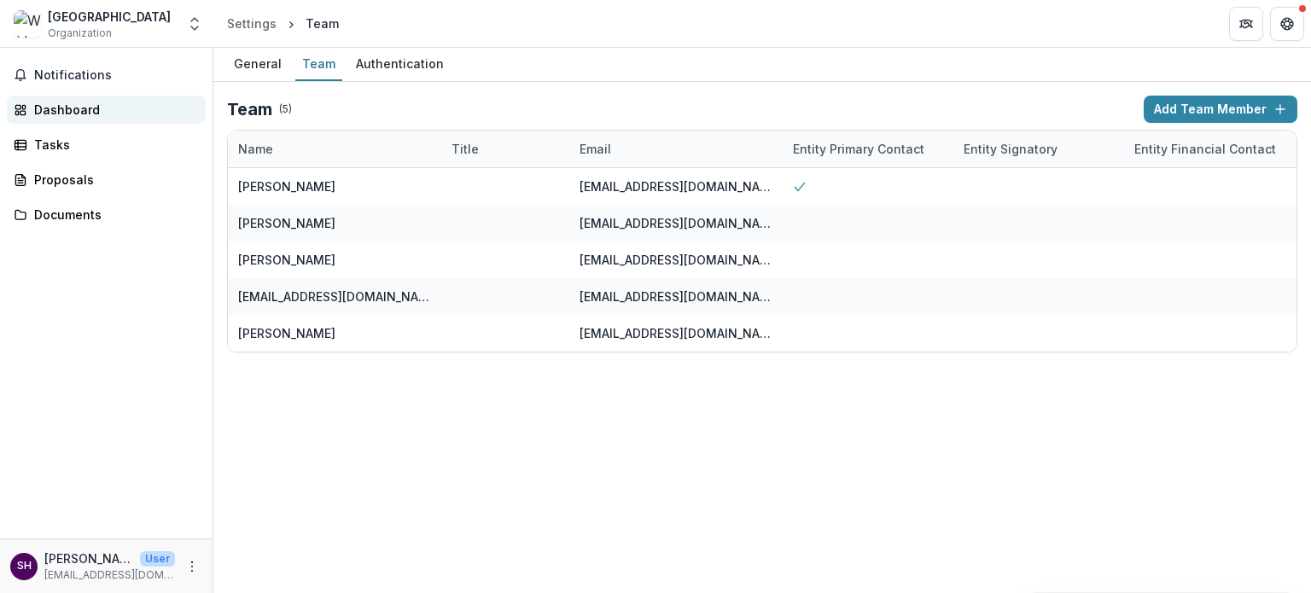
click at [76, 113] on div "Dashboard" at bounding box center [113, 110] width 158 height 18
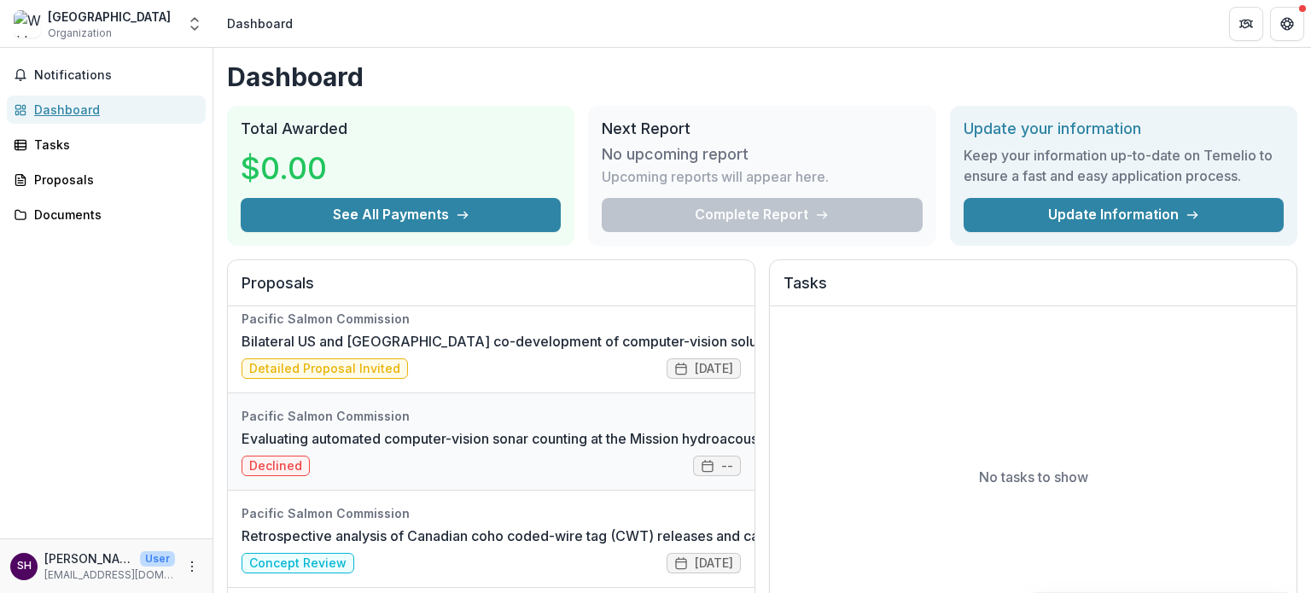
scroll to position [10, 0]
click at [574, 449] on link "Evaluating automated computer-vision sonar counting at the Mission hydroacousti…" at bounding box center [706, 438] width 928 height 20
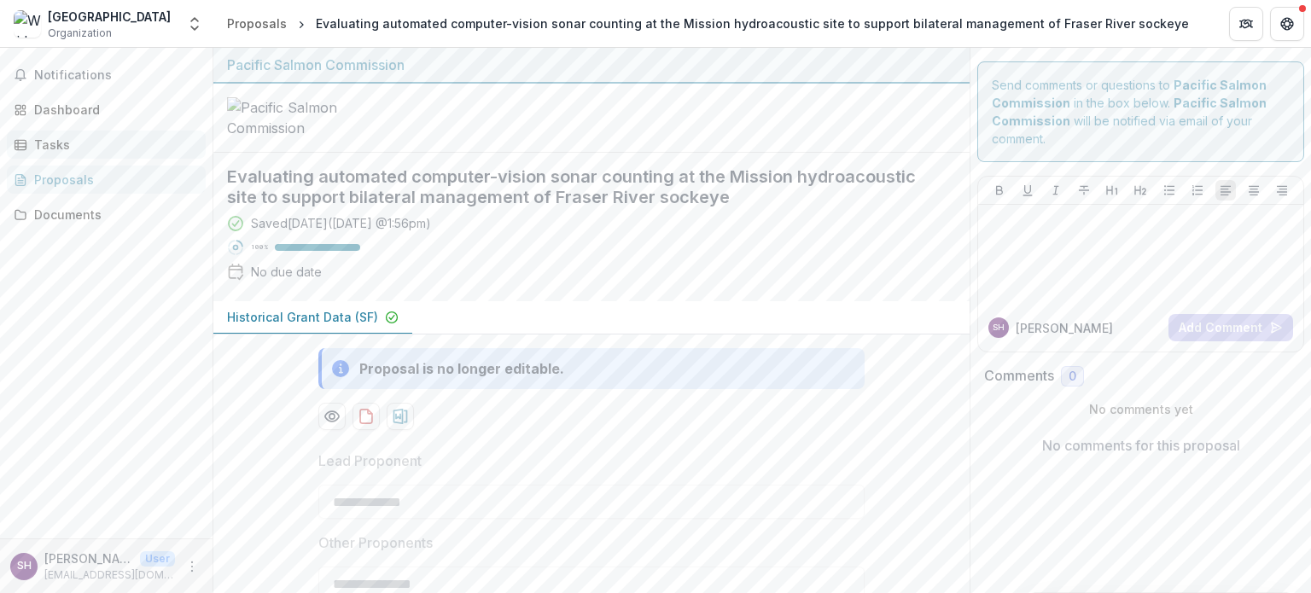
click at [62, 150] on div "Tasks" at bounding box center [113, 145] width 158 height 18
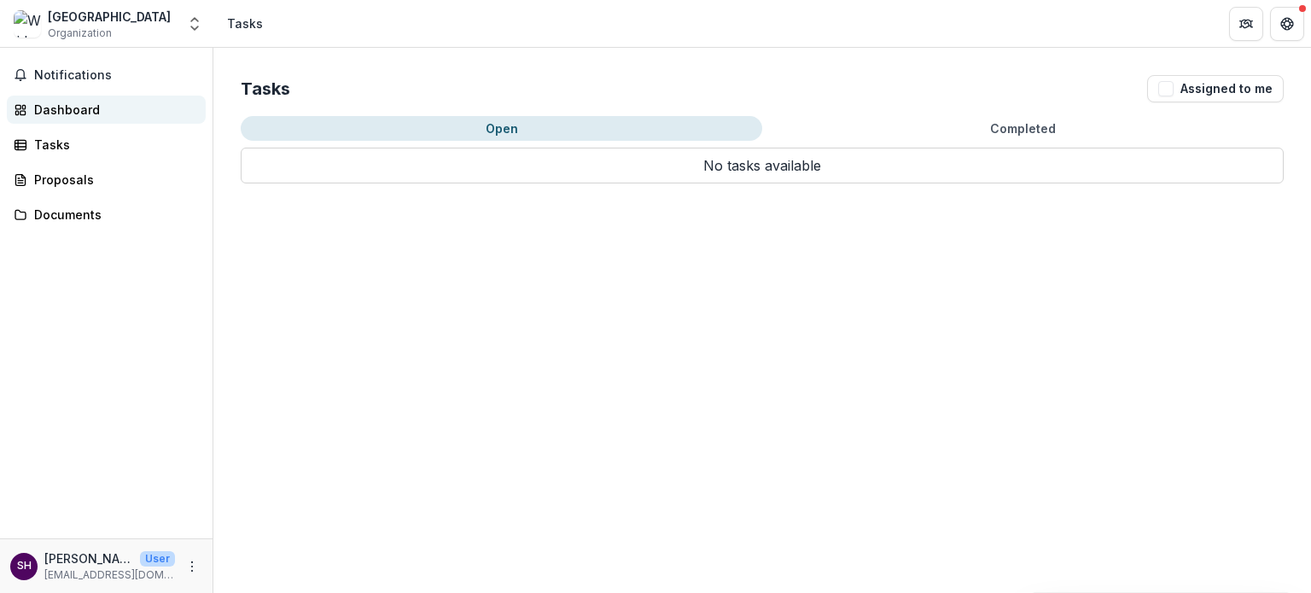
click at [45, 101] on div "Dashboard" at bounding box center [113, 110] width 158 height 18
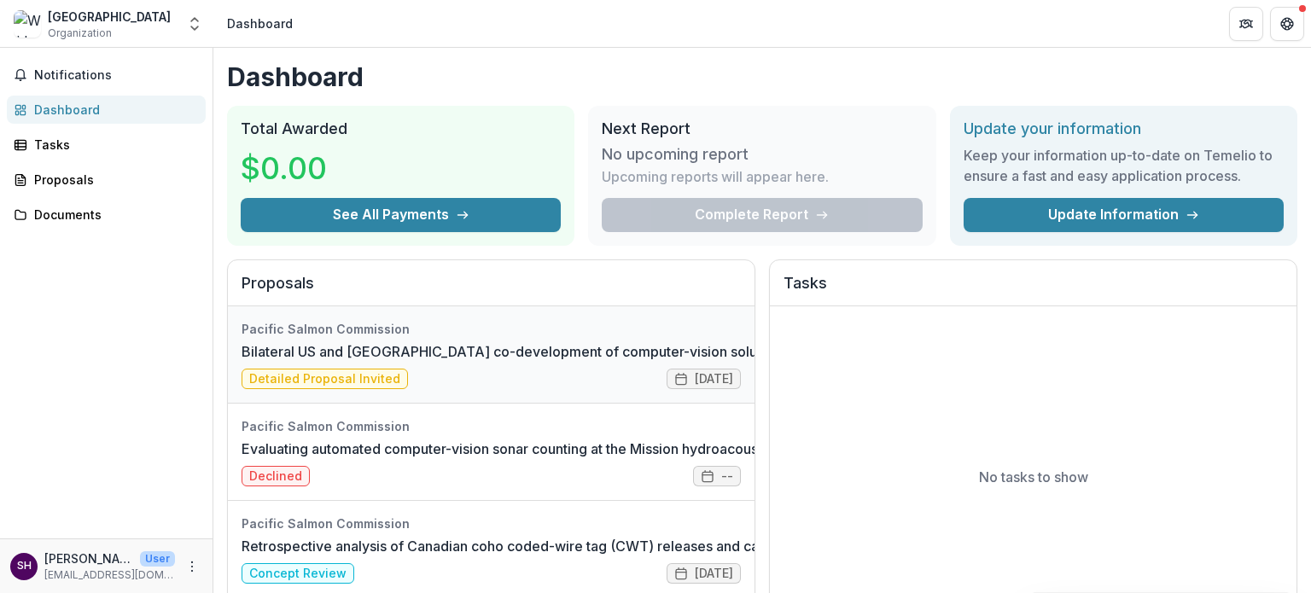
click at [424, 357] on link "Bilateral US and [GEOGRAPHIC_DATA] co-development of computer-vision solutions …" at bounding box center [590, 351] width 697 height 20
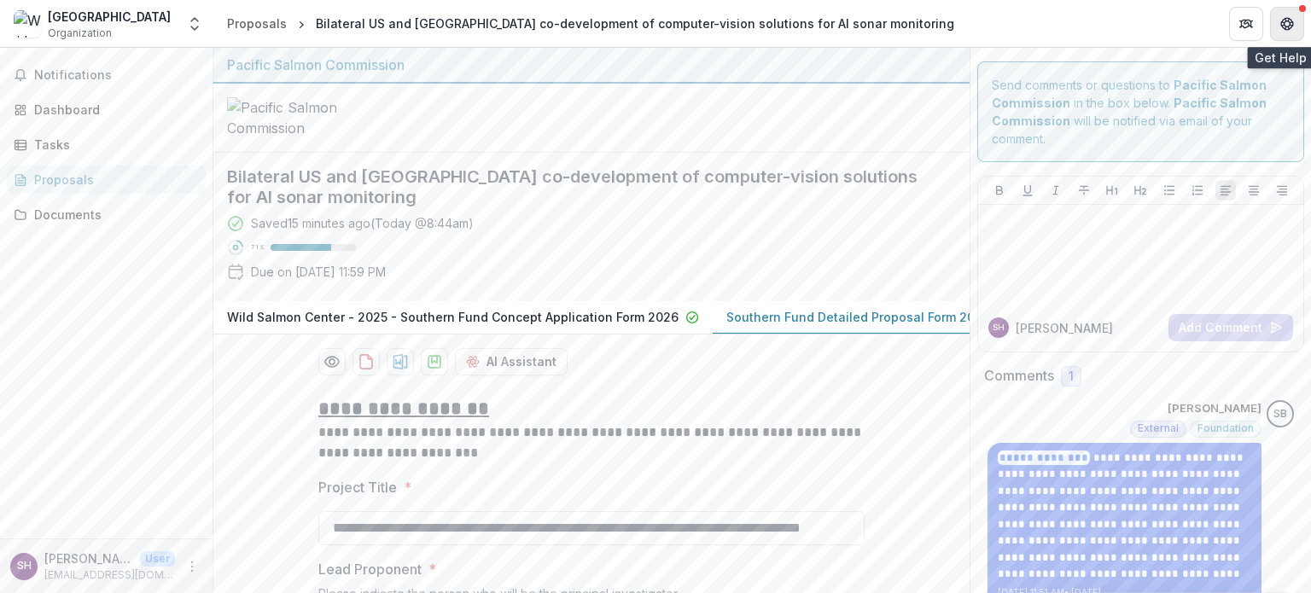
click at [1274, 26] on button "Get Help" at bounding box center [1287, 24] width 34 height 34
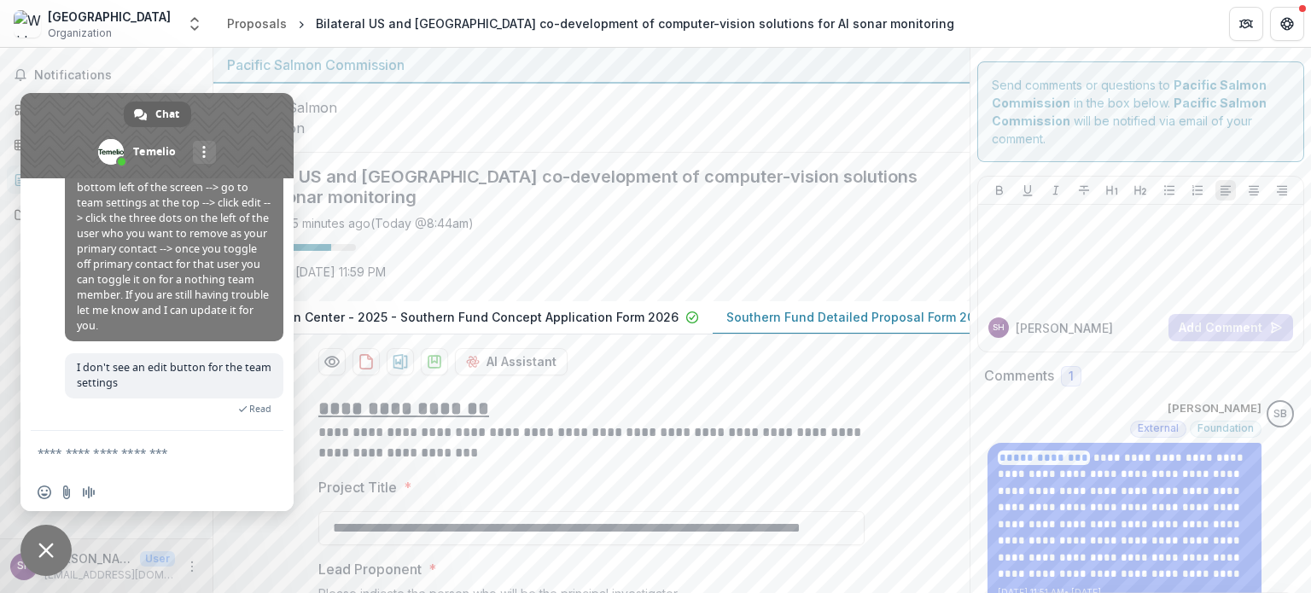
scroll to position [222, 0]
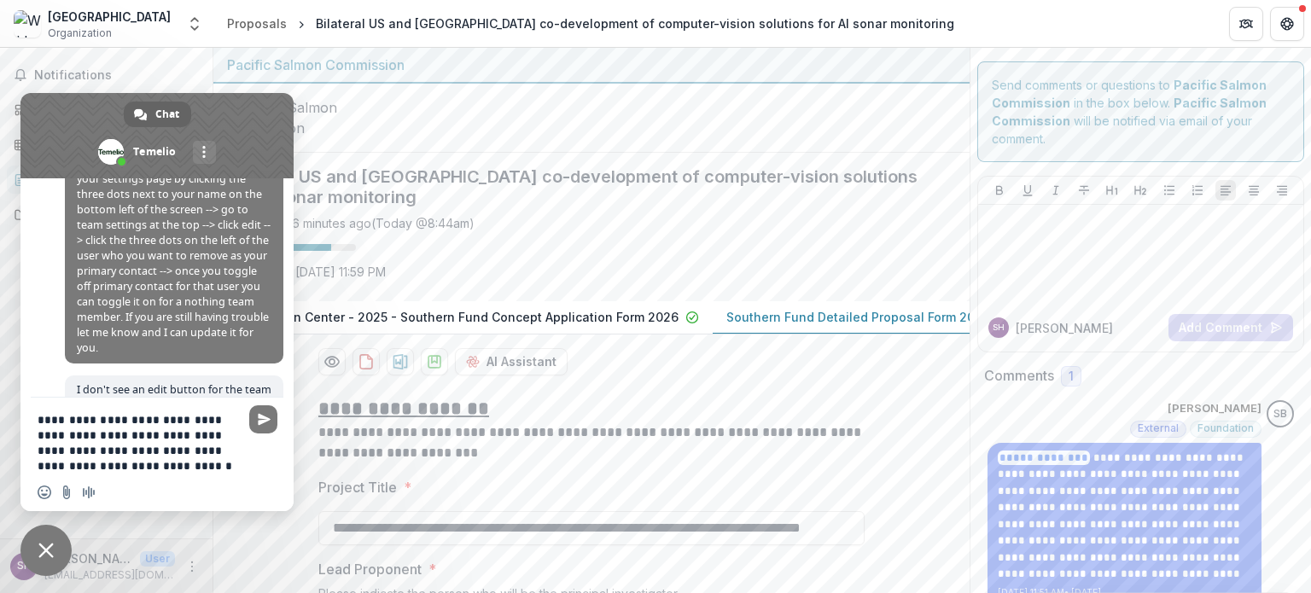
type textarea "**********"
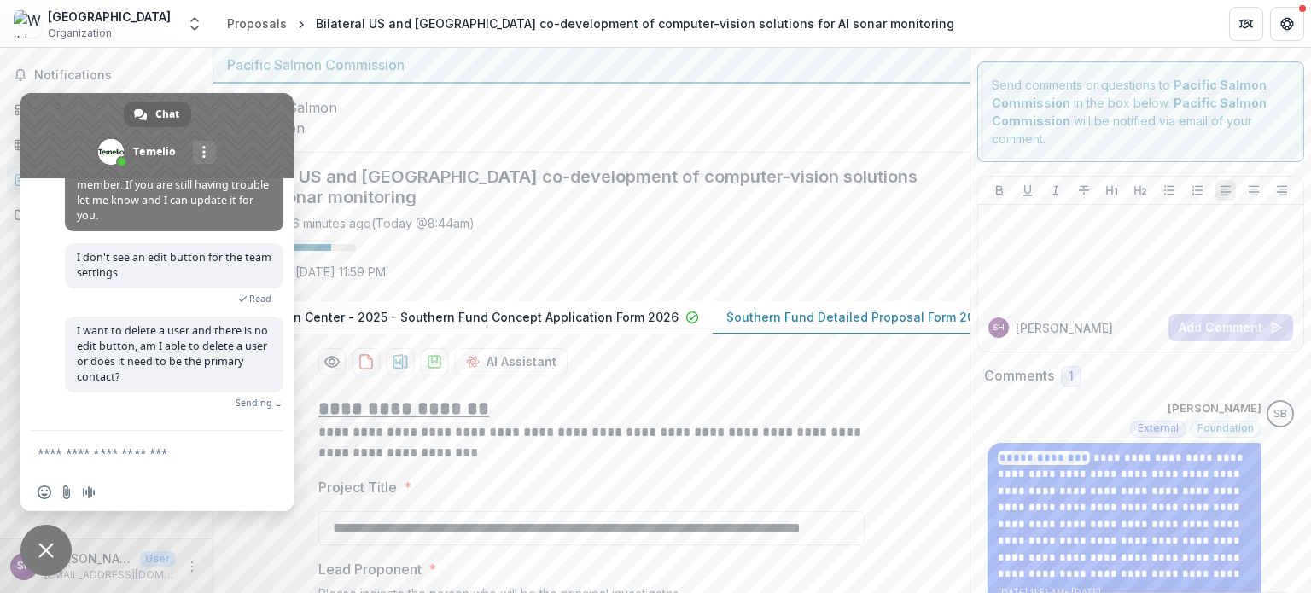
scroll to position [311, 0]
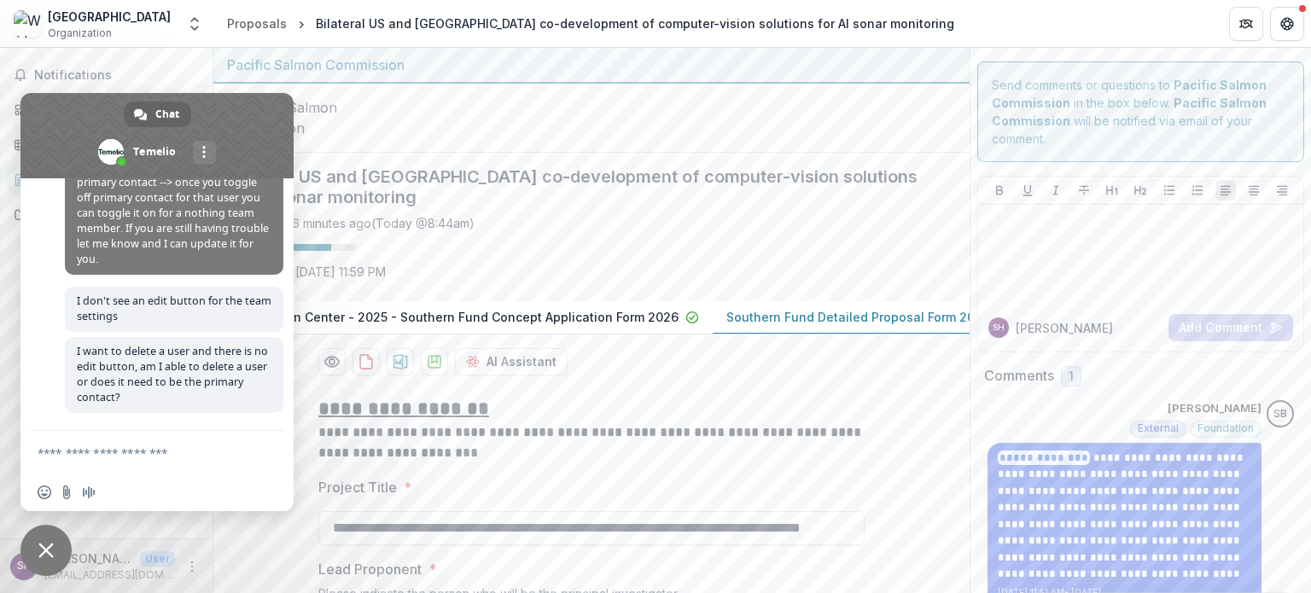
click at [516, 153] on div at bounding box center [591, 118] width 756 height 69
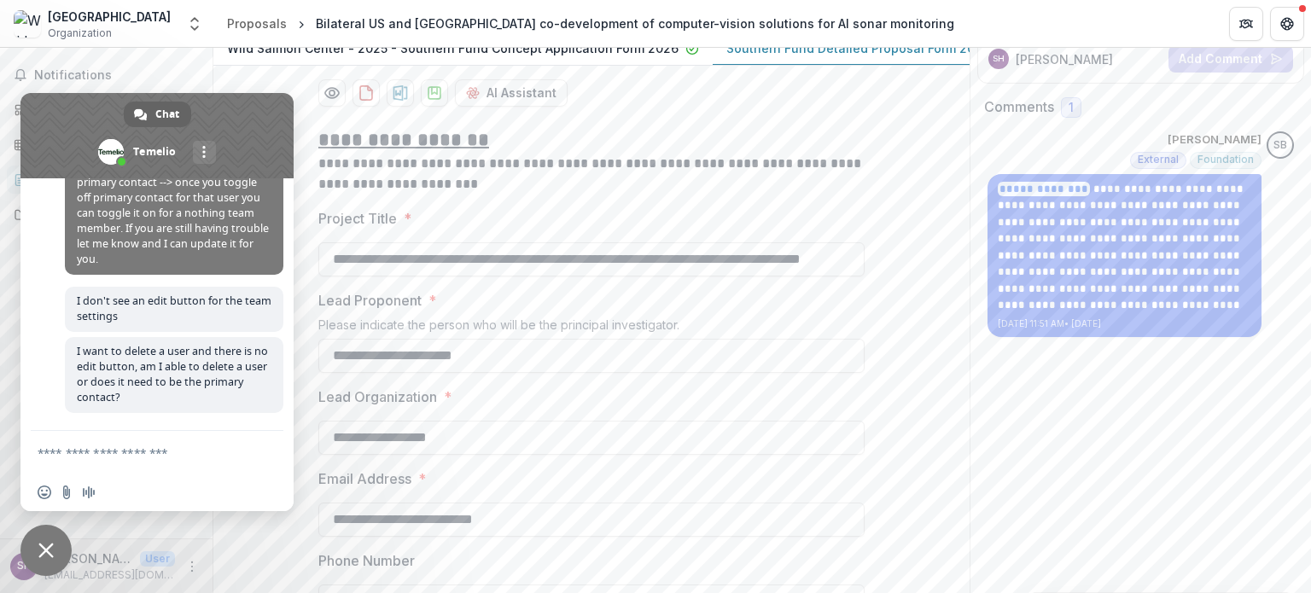
scroll to position [266, 0]
click at [37, 548] on span "Close chat" at bounding box center [45, 550] width 51 height 51
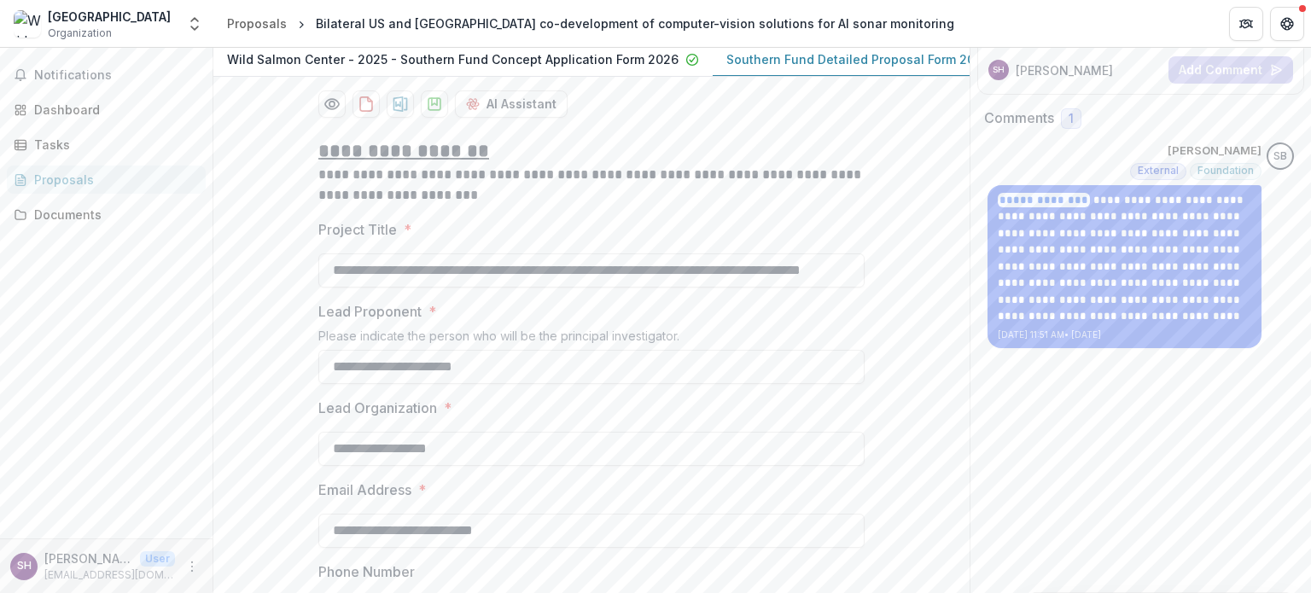
scroll to position [256, 0]
click at [97, 122] on link "Dashboard" at bounding box center [106, 110] width 199 height 28
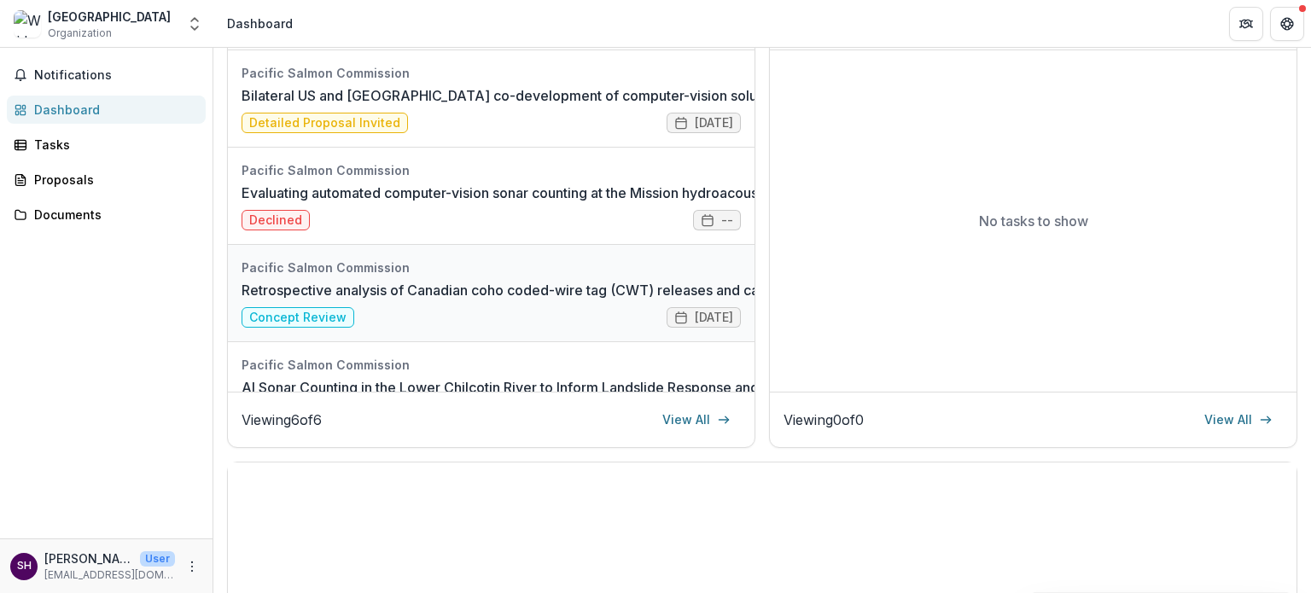
click at [539, 300] on link "Retrospective analysis of Canadian coho coded-wire tag (CWT) releases and catch…" at bounding box center [639, 290] width 795 height 20
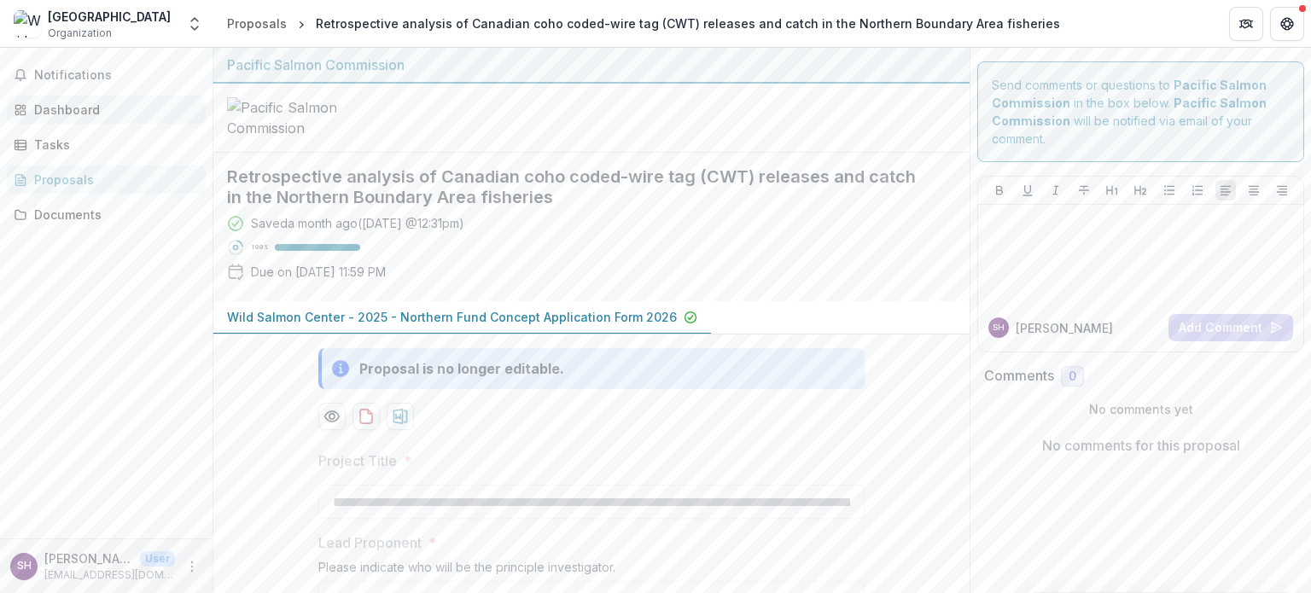
click at [84, 96] on link "Dashboard" at bounding box center [106, 110] width 199 height 28
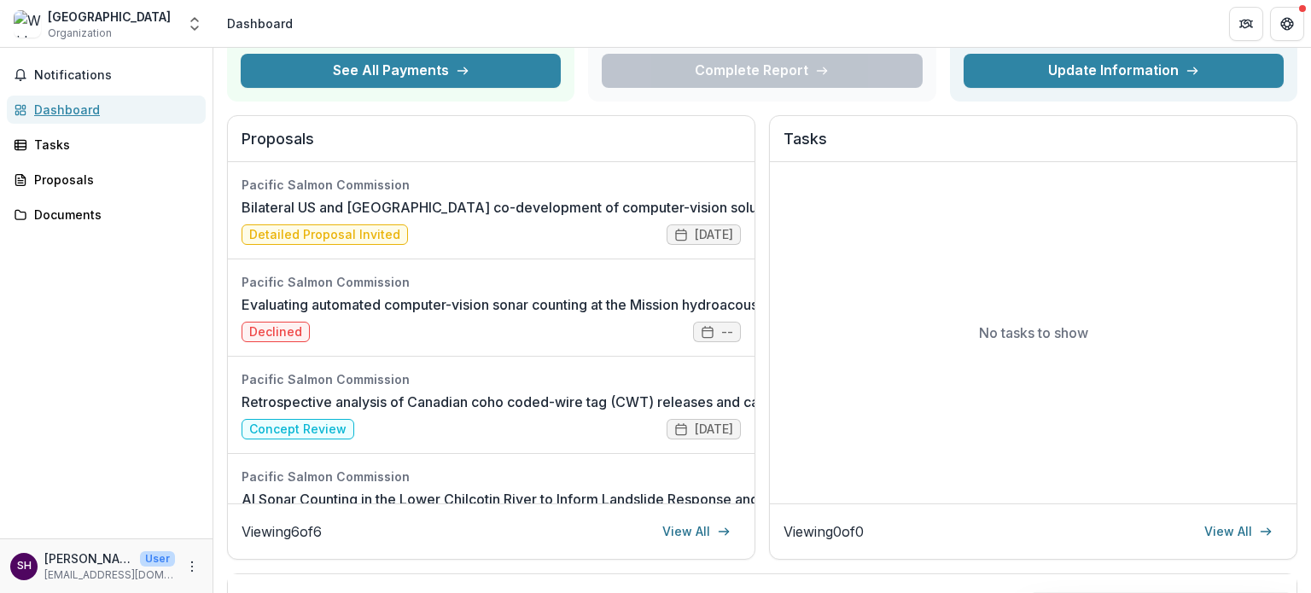
scroll to position [104, 0]
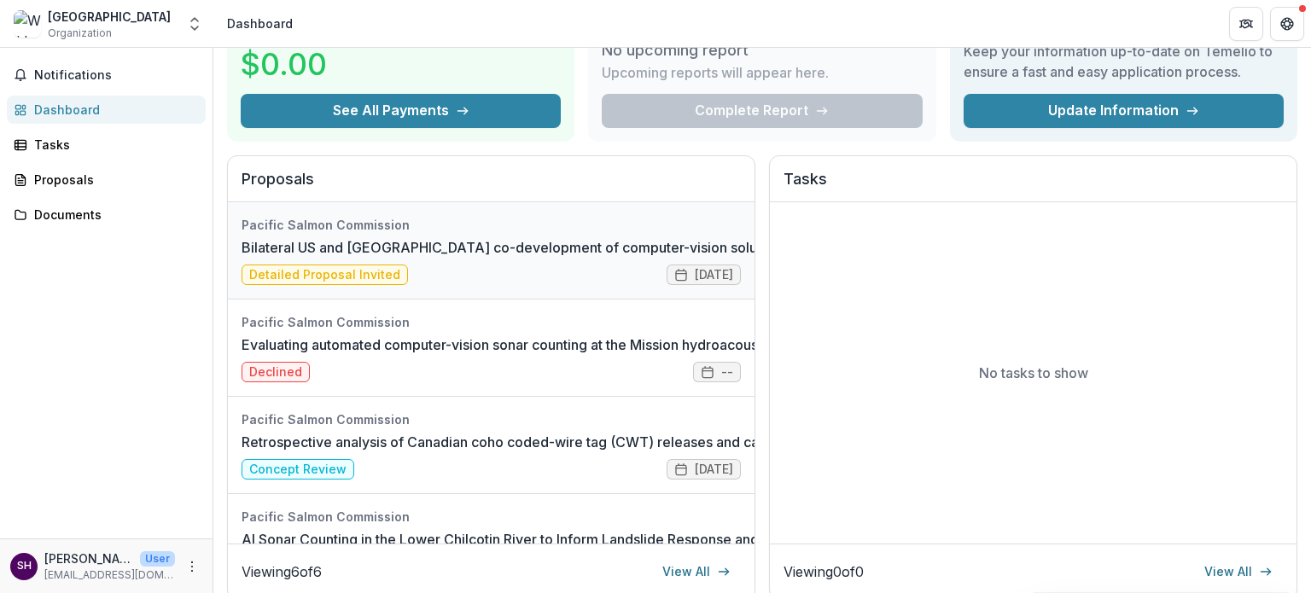
click at [541, 248] on link "Bilateral US and [GEOGRAPHIC_DATA] co-development of computer-vision solutions …" at bounding box center [590, 247] width 697 height 20
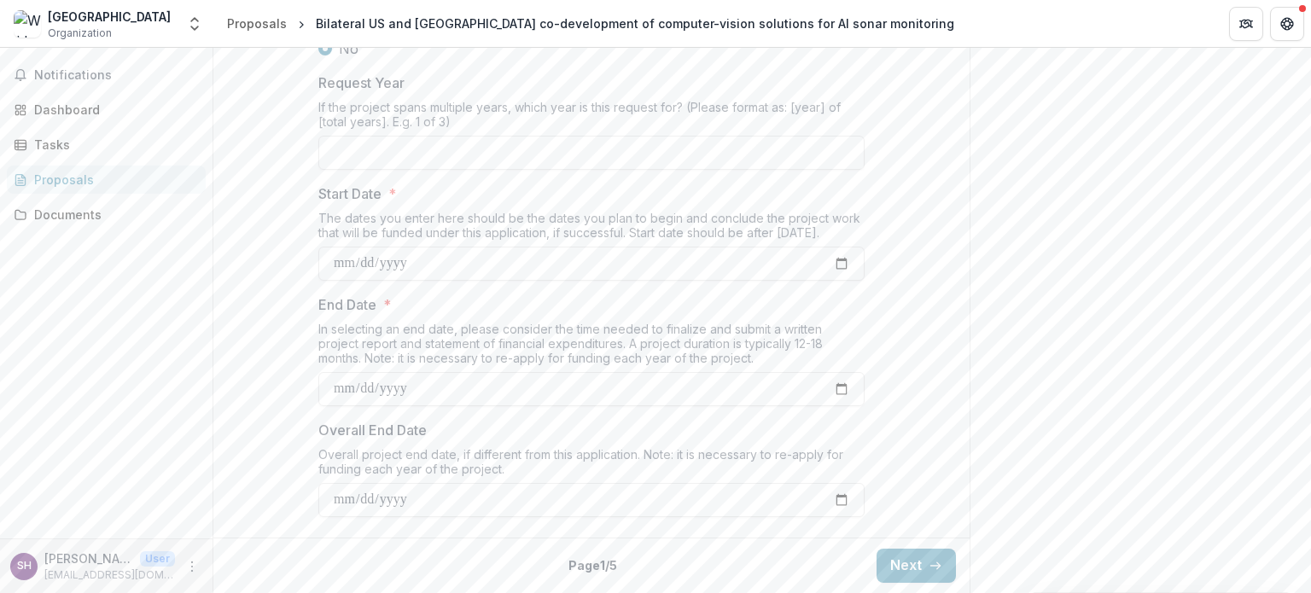
scroll to position [2010, 0]
click at [912, 569] on button "Next" at bounding box center [916, 566] width 79 height 34
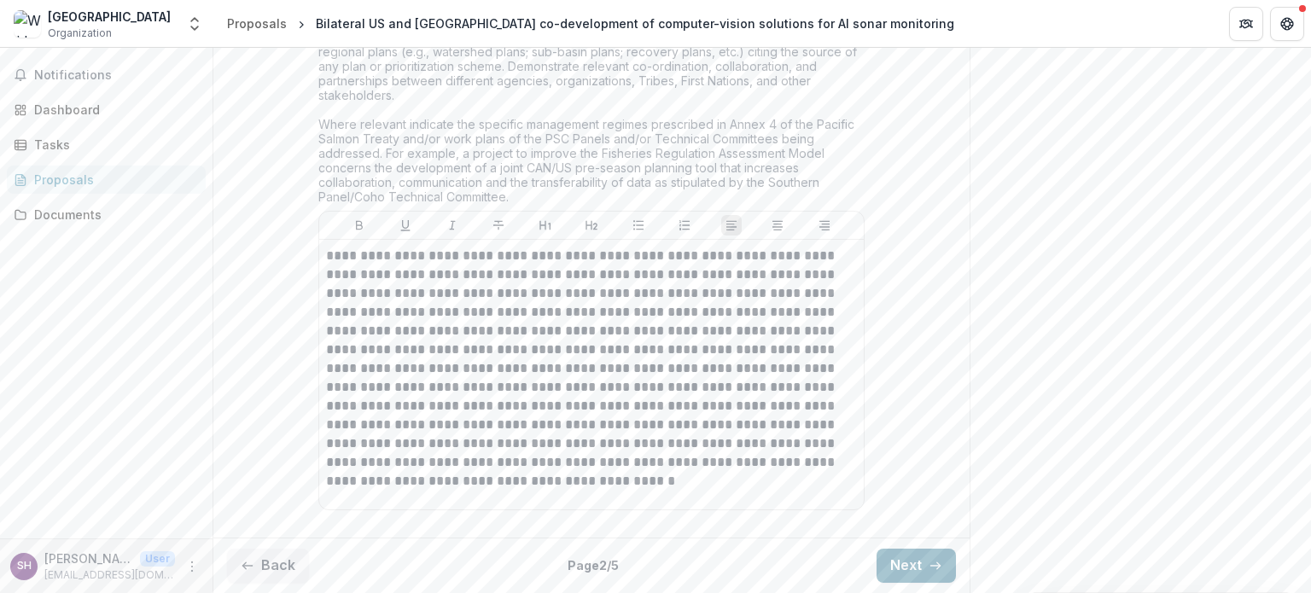
scroll to position [3248, 0]
click at [929, 569] on icon "button" at bounding box center [936, 566] width 14 height 14
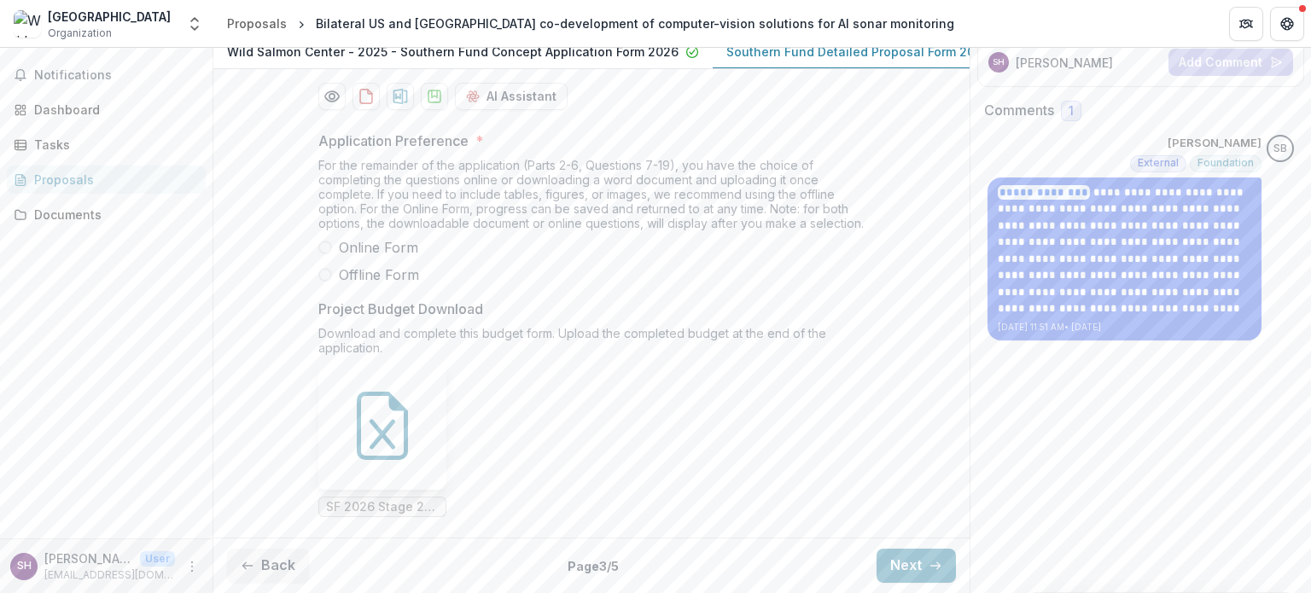
scroll to position [406, 0]
click at [906, 576] on button "Next" at bounding box center [916, 566] width 79 height 34
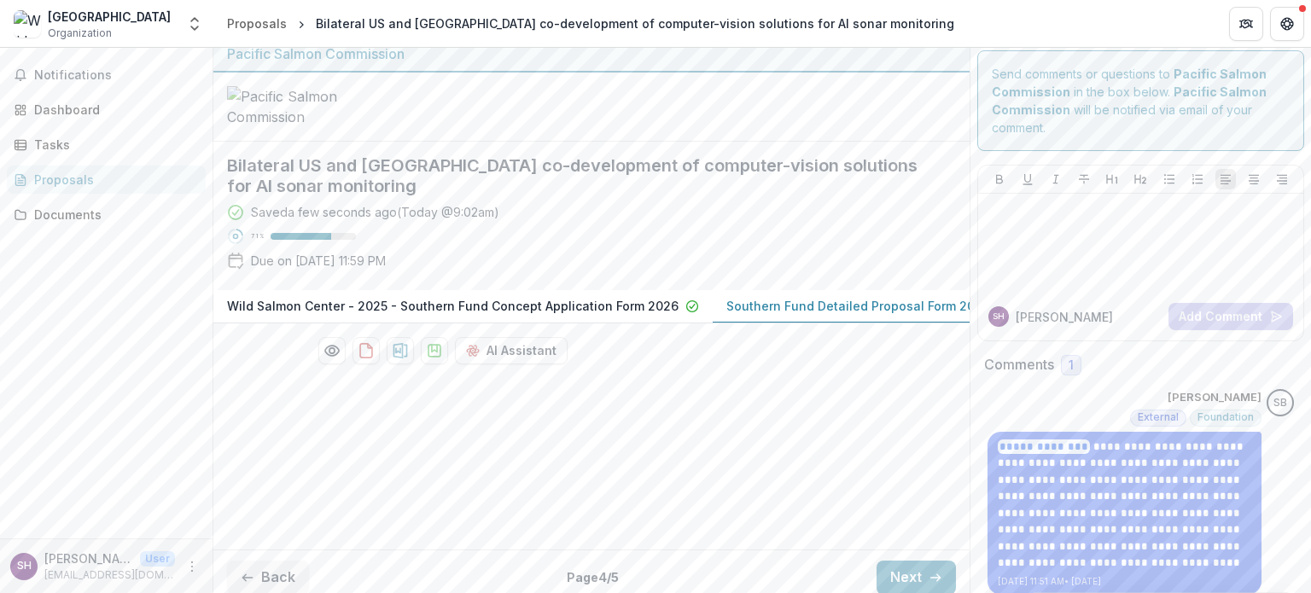
scroll to position [20, 0]
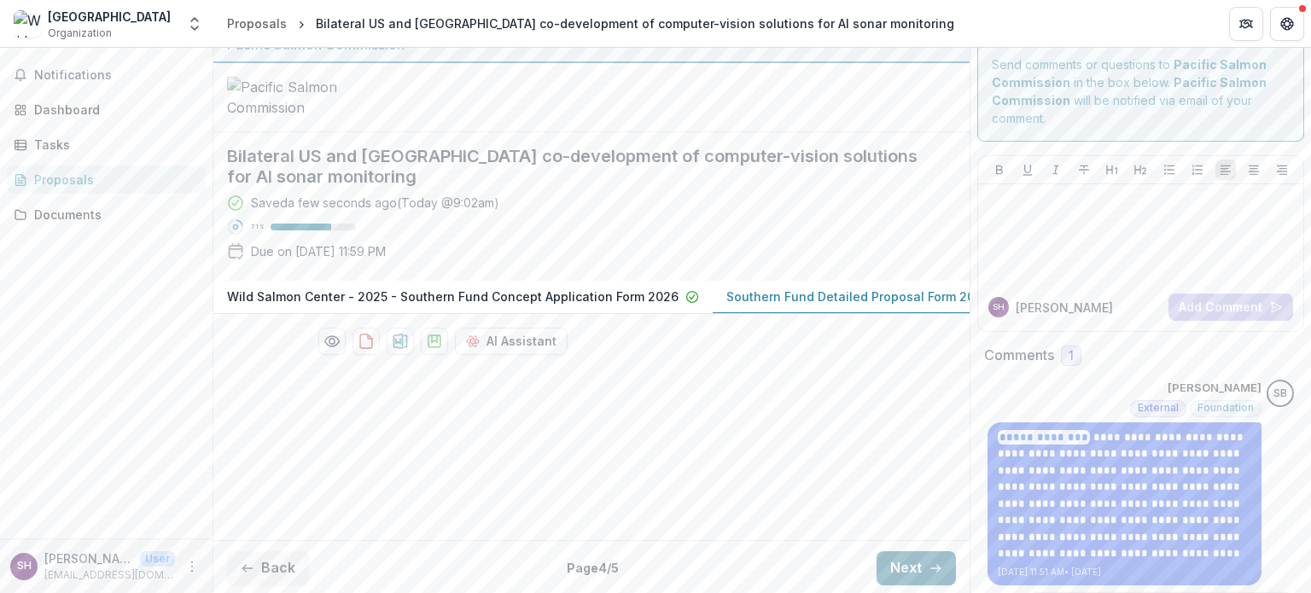
click at [888, 569] on button "Next" at bounding box center [916, 568] width 79 height 34
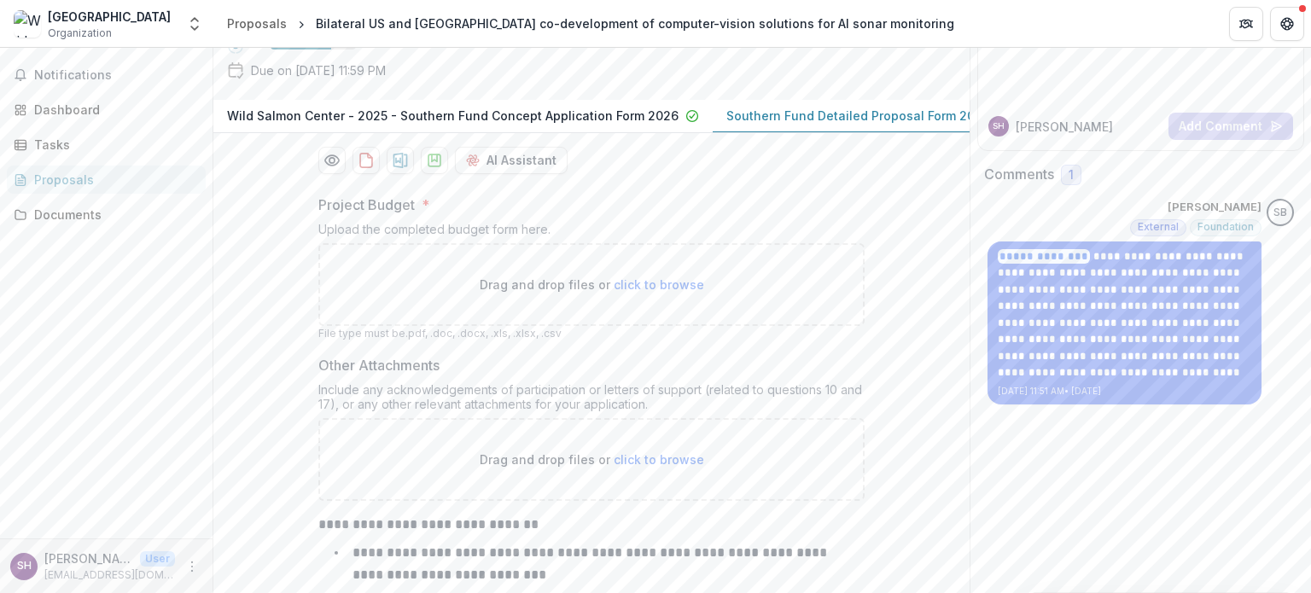
scroll to position [0, 0]
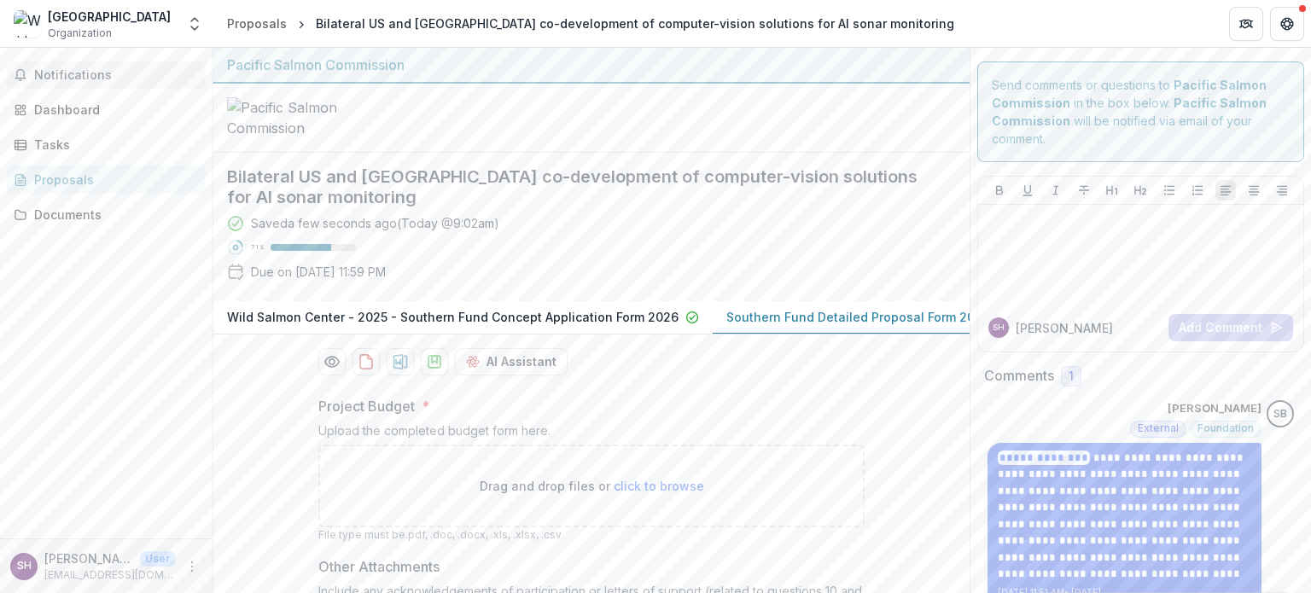
click at [94, 84] on button "Notifications" at bounding box center [106, 74] width 199 height 27
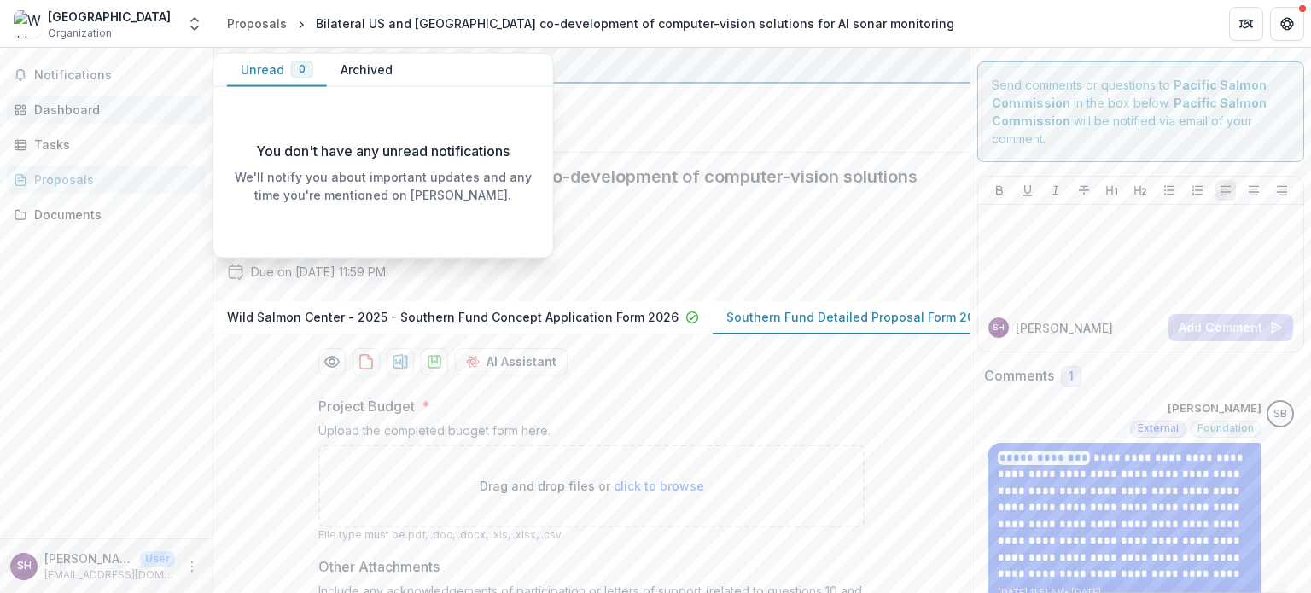
click at [93, 103] on div "Dashboard" at bounding box center [113, 110] width 158 height 18
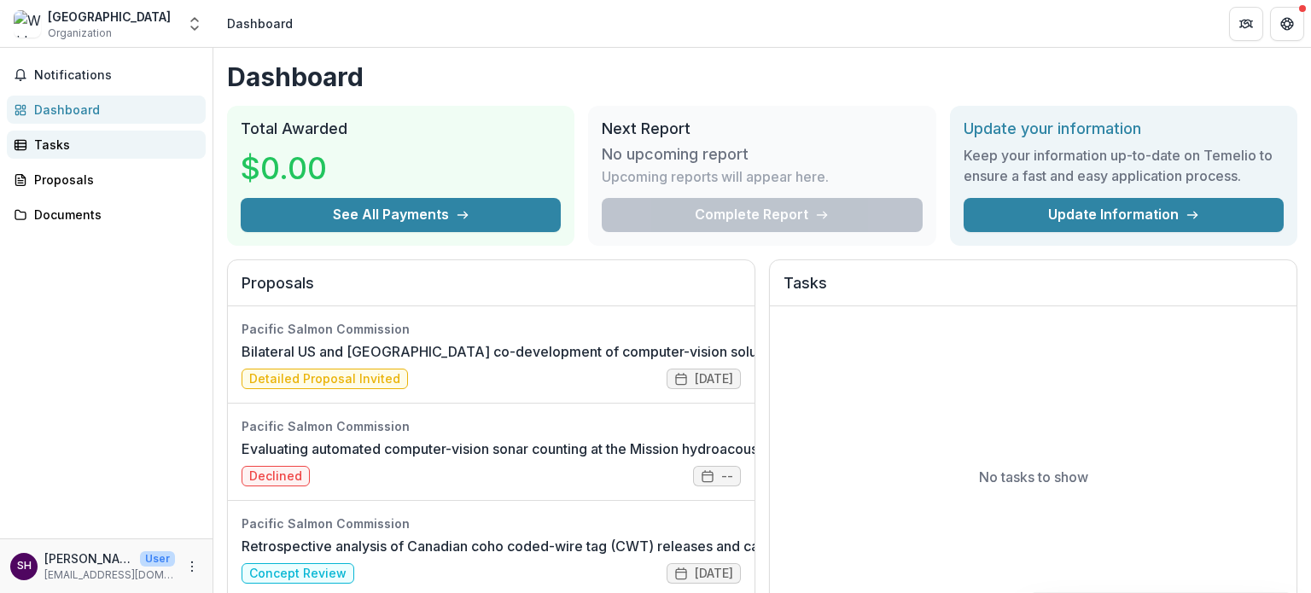
click at [102, 137] on div "Tasks" at bounding box center [113, 145] width 158 height 18
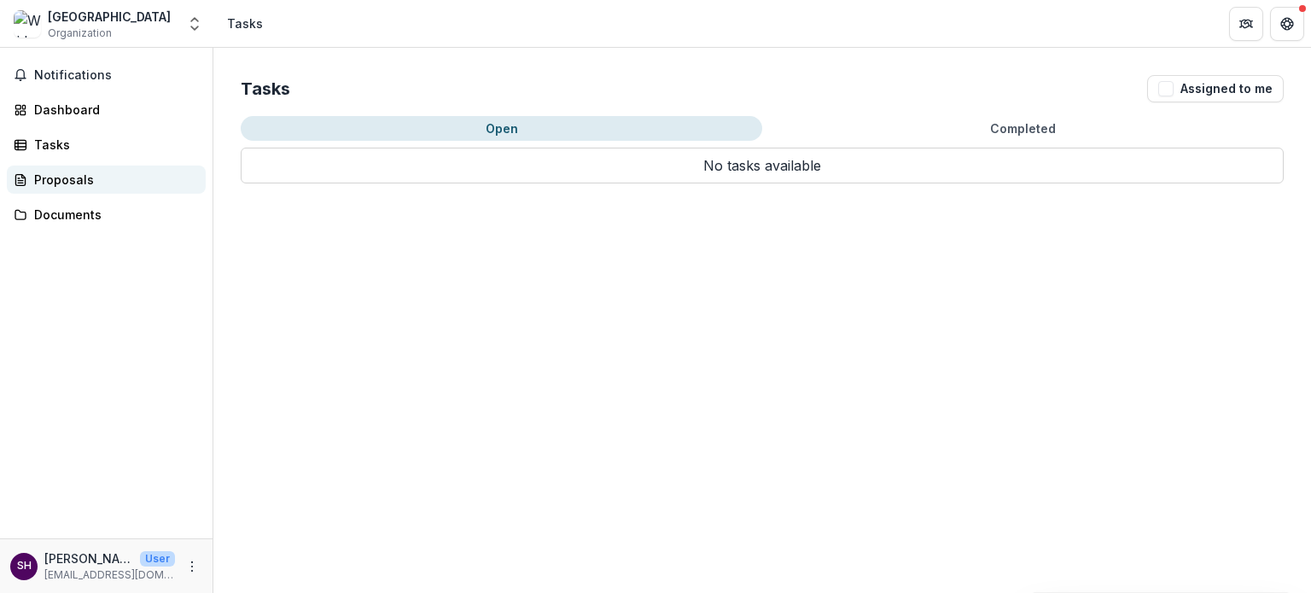
click at [140, 181] on div "Proposals" at bounding box center [113, 180] width 158 height 18
